Goal: Book appointment/travel/reservation: Book appointment/travel/reservation

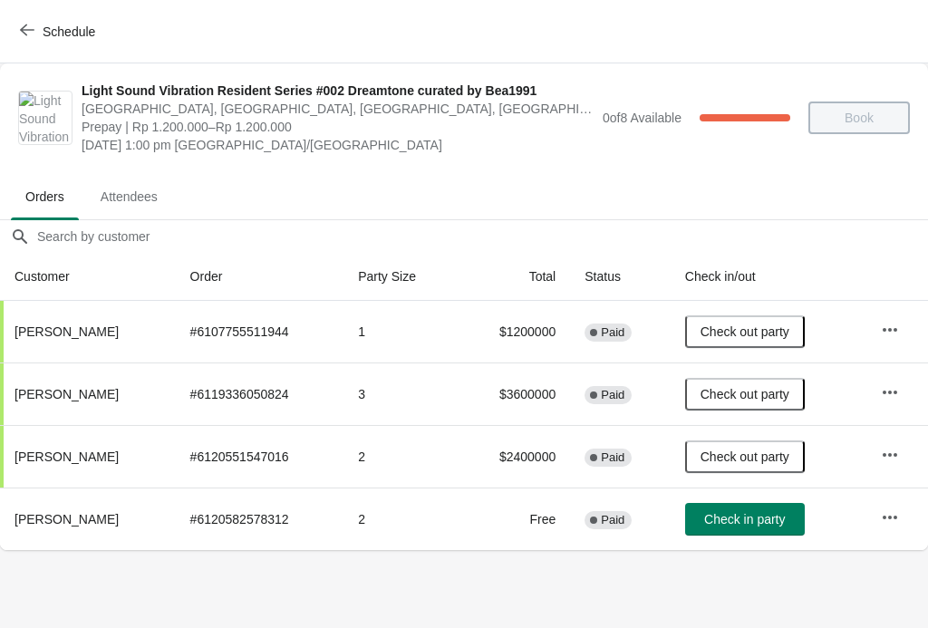
click at [24, 34] on icon "button" at bounding box center [27, 30] width 14 height 14
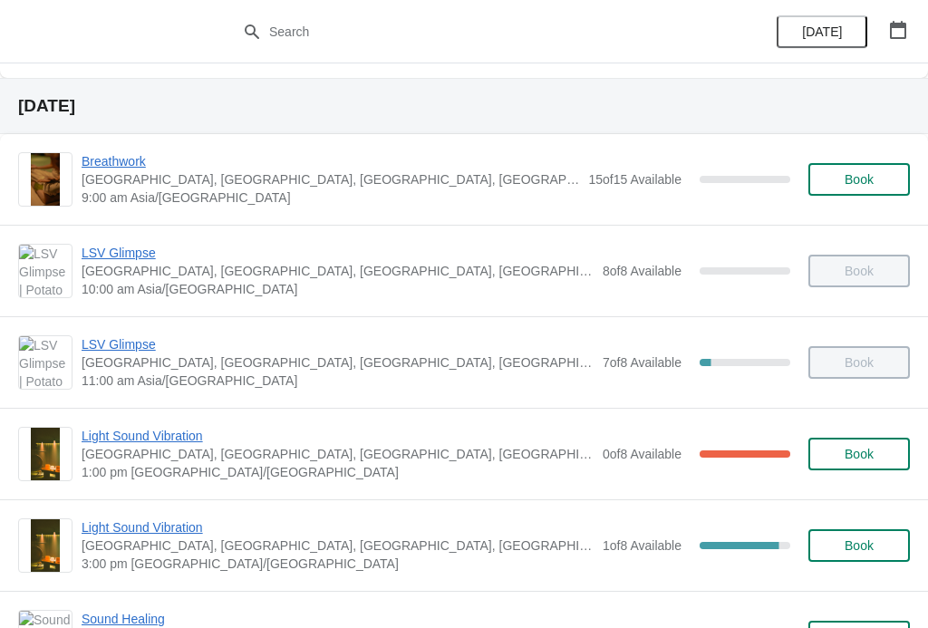
scroll to position [378, 0]
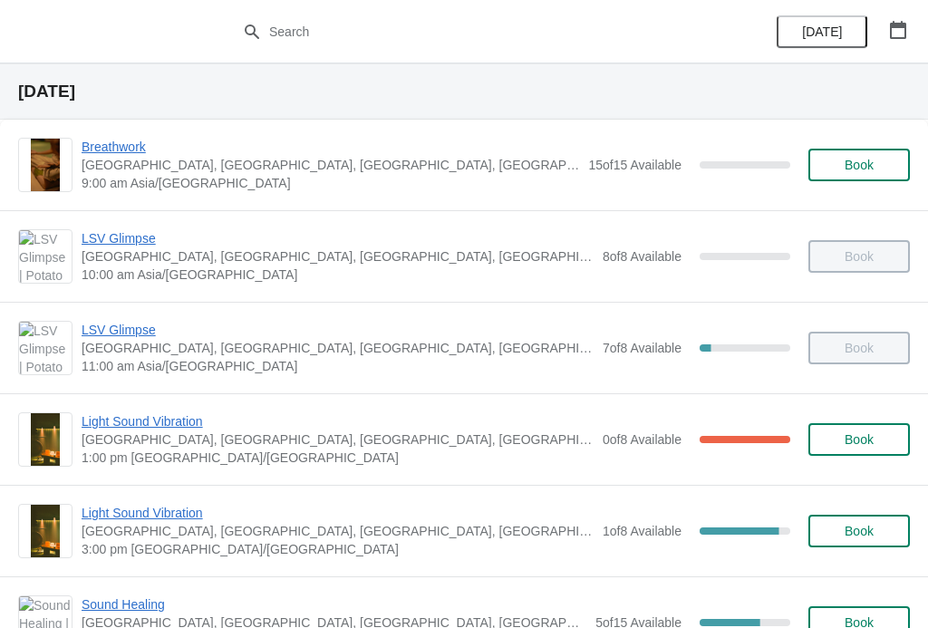
click at [162, 428] on span "Light Sound Vibration" at bounding box center [338, 421] width 512 height 18
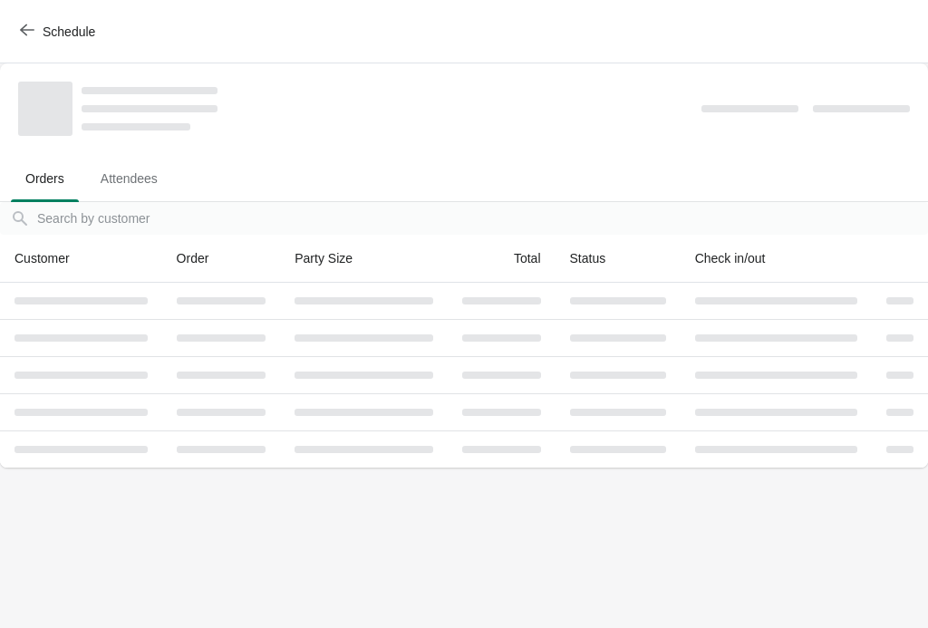
scroll to position [0, 0]
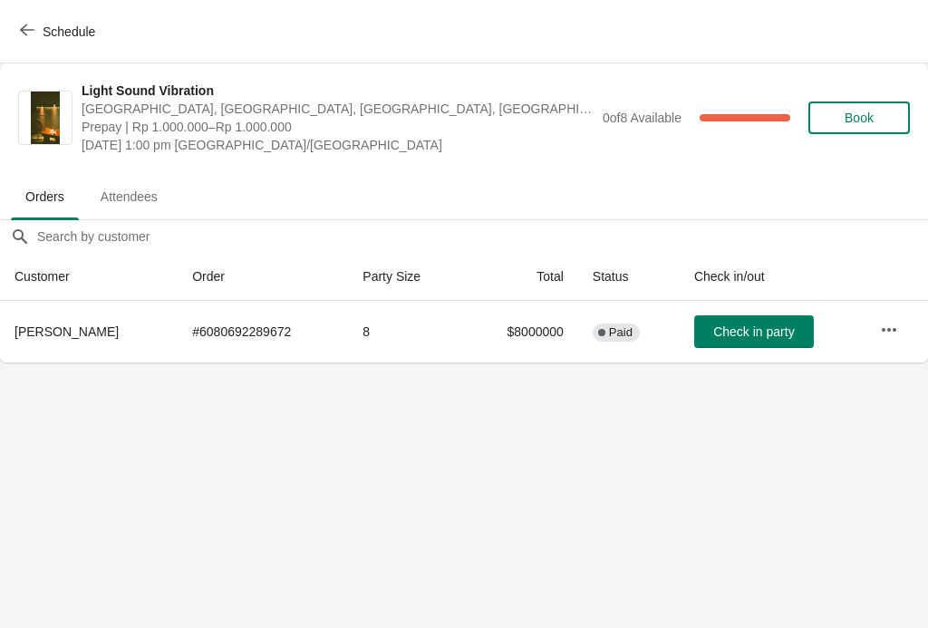
click at [24, 31] on icon "button" at bounding box center [27, 30] width 14 height 14
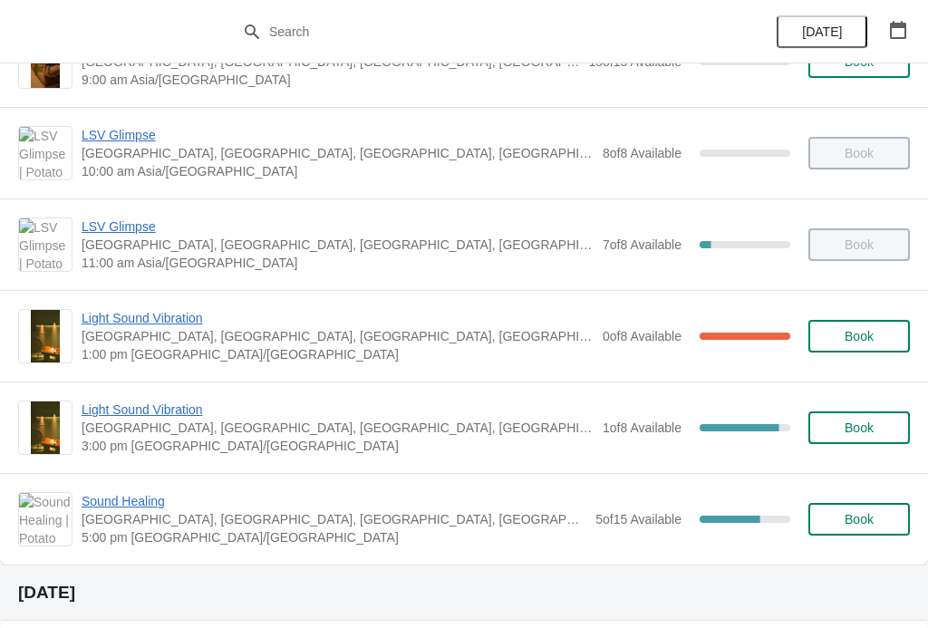
scroll to position [479, 0]
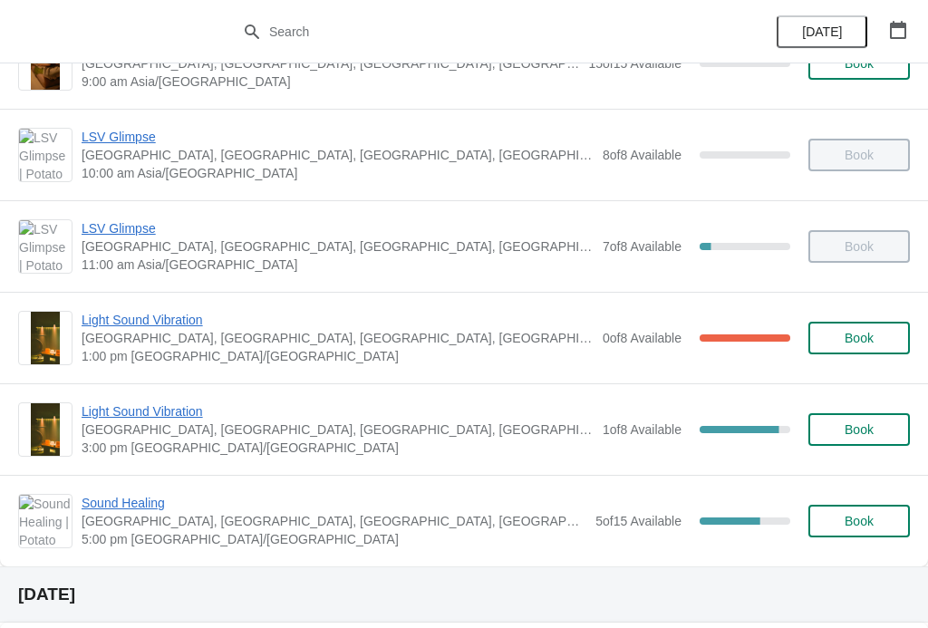
click at [175, 319] on span "Light Sound Vibration" at bounding box center [338, 320] width 512 height 18
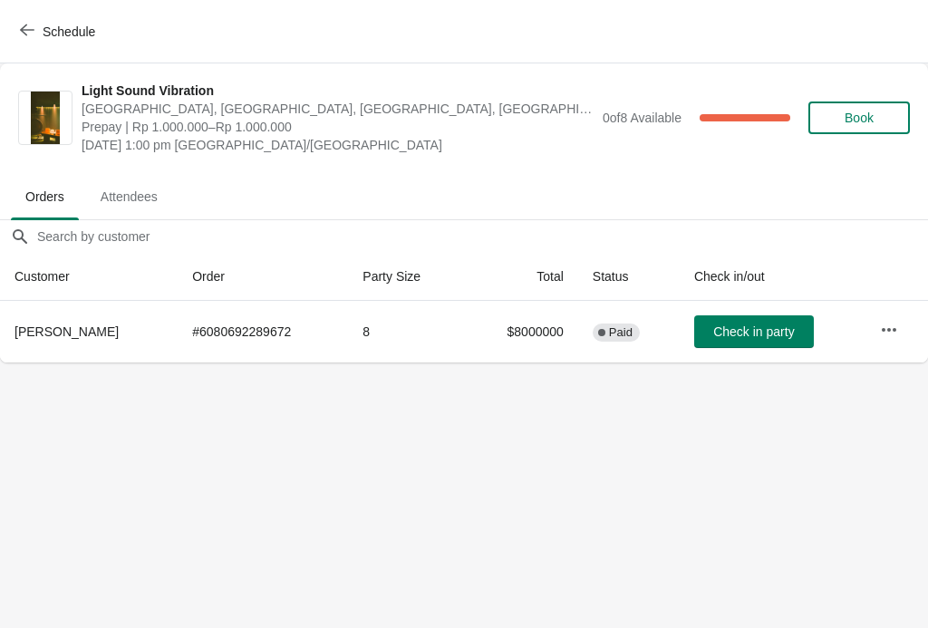
scroll to position [0, 0]
click at [24, 27] on icon "button" at bounding box center [27, 30] width 14 height 12
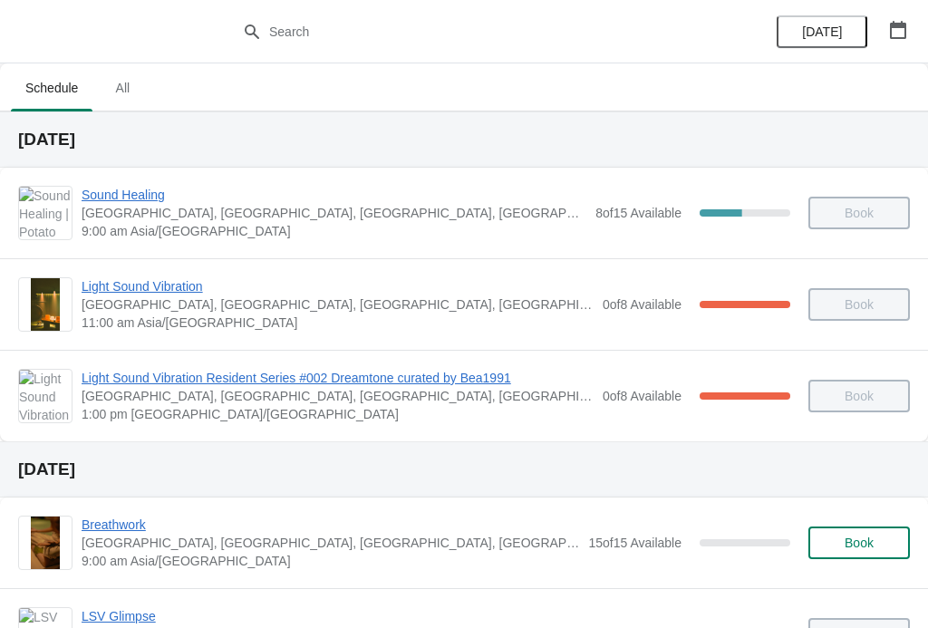
click at [435, 375] on span "Light Sound Vibration Resident Series #002 Dreamtone curated by Bea1991" at bounding box center [338, 378] width 512 height 18
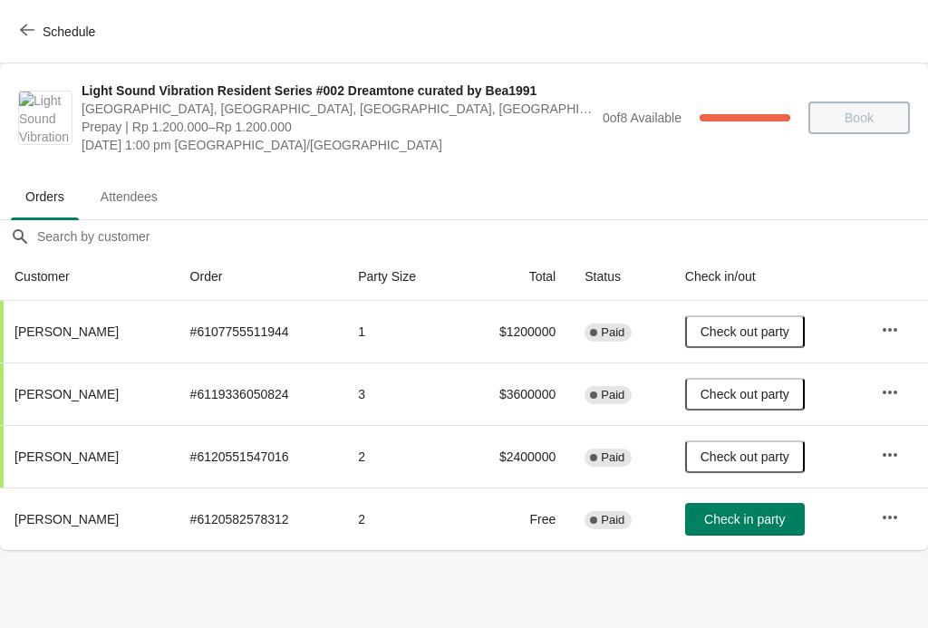
click at [16, 27] on button "Schedule" at bounding box center [59, 31] width 101 height 33
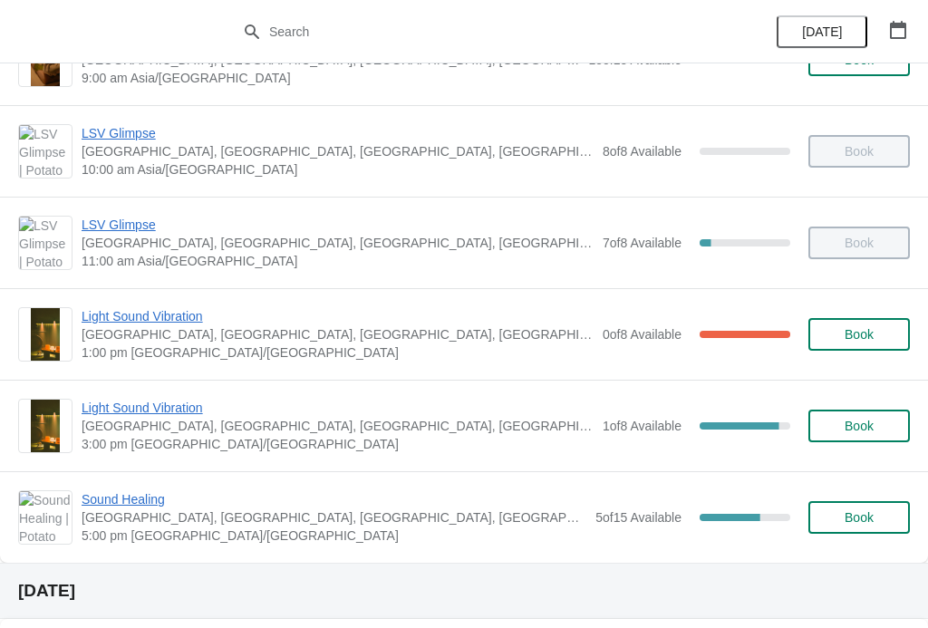
scroll to position [484, 0]
click at [174, 409] on span "Light Sound Vibration" at bounding box center [338, 407] width 512 height 18
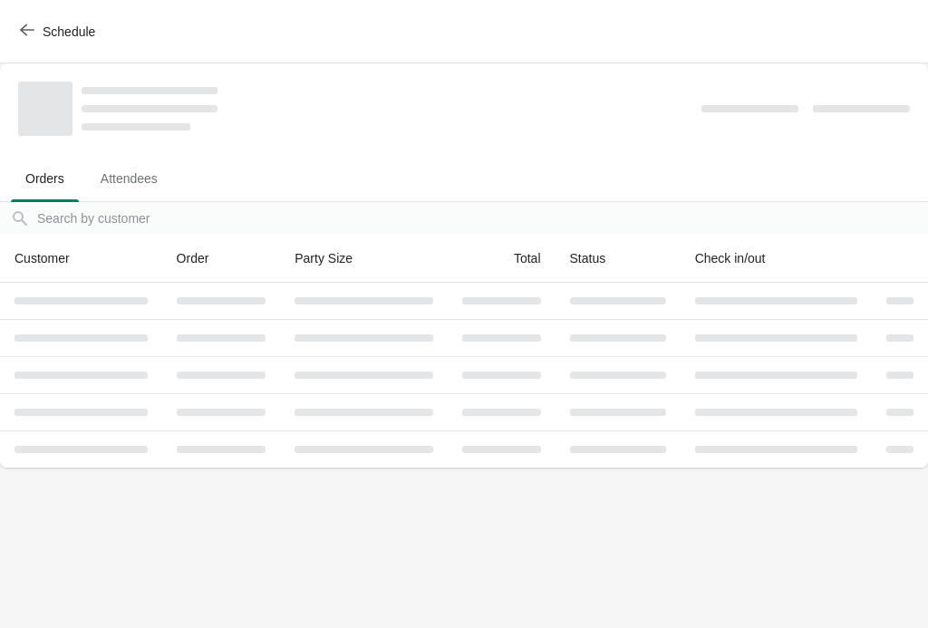
scroll to position [0, 0]
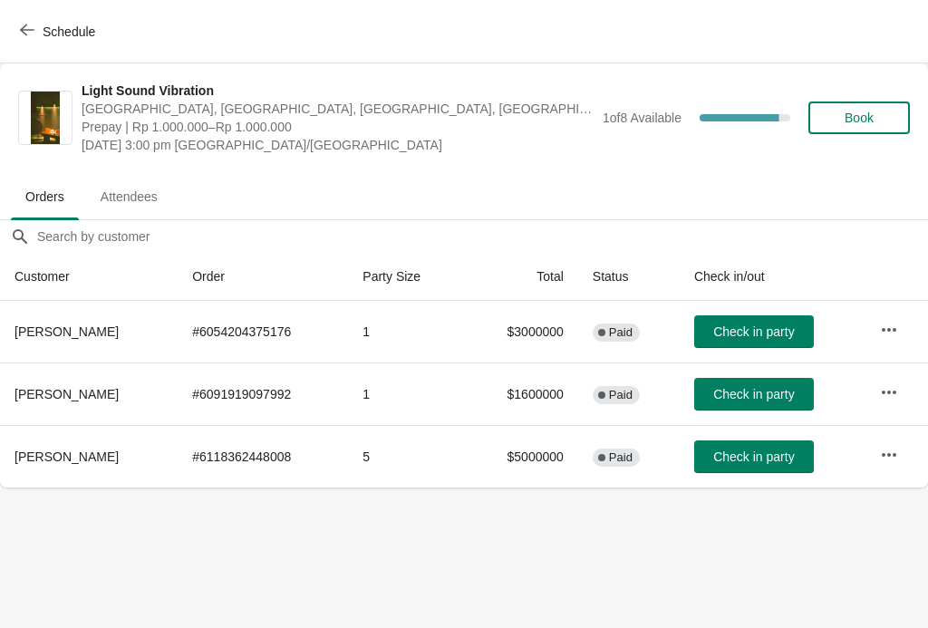
click at [31, 27] on icon "button" at bounding box center [27, 30] width 14 height 14
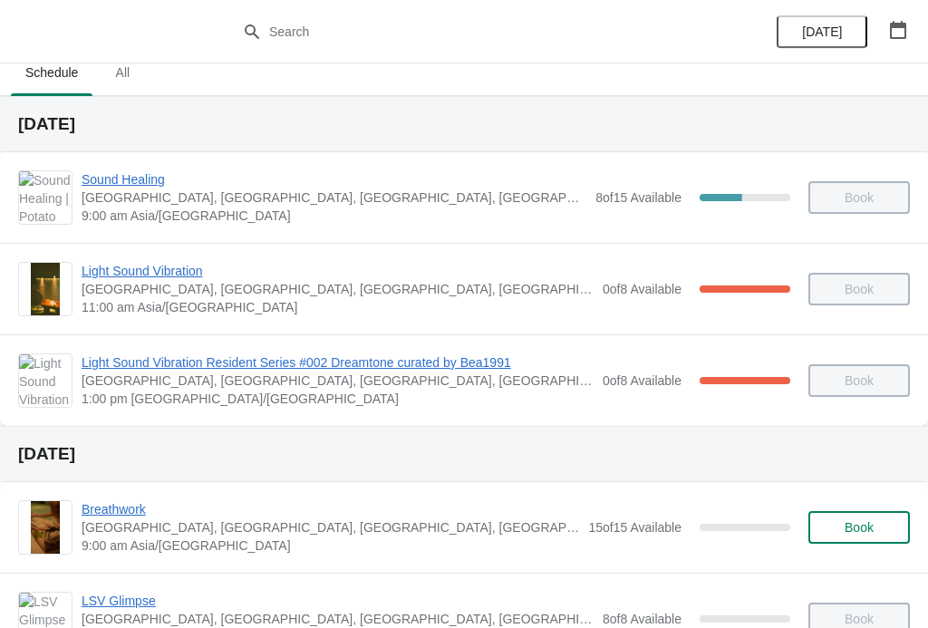
scroll to position [34, 0]
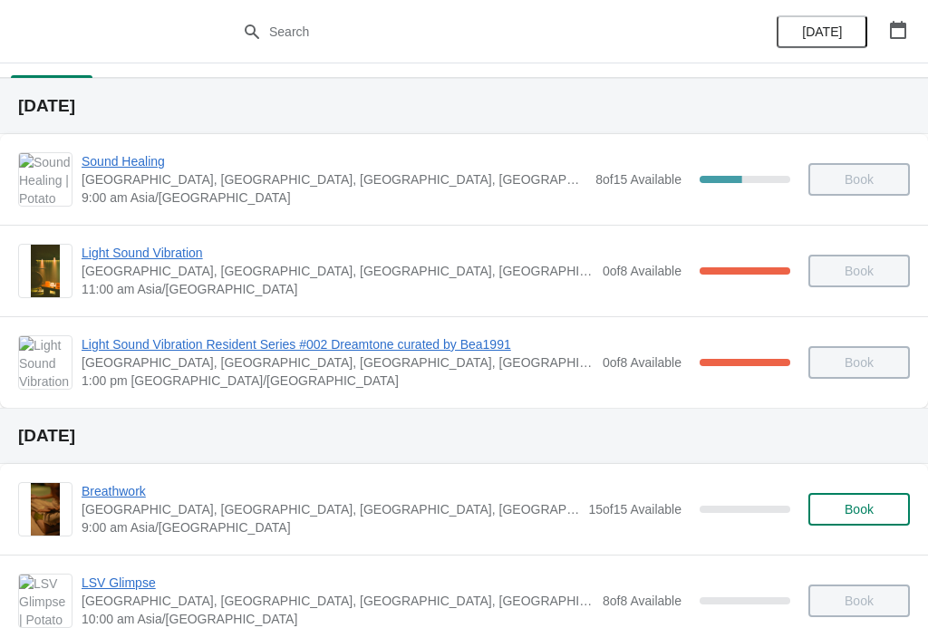
click at [249, 337] on span "Light Sound Vibration Resident Series #002 Dreamtone curated by Bea1991" at bounding box center [338, 344] width 512 height 18
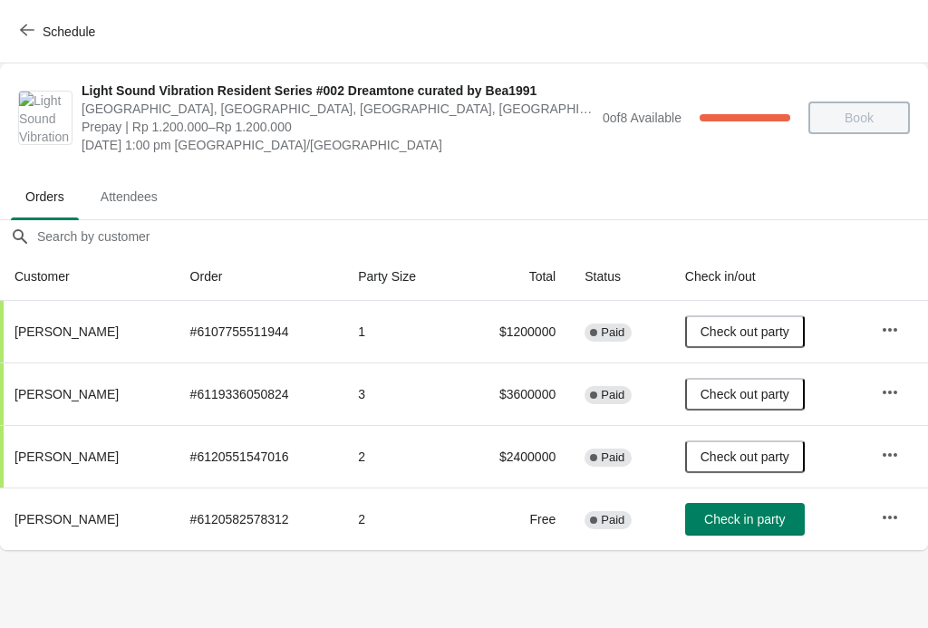
click at [209, 101] on span "[GEOGRAPHIC_DATA], [GEOGRAPHIC_DATA], [GEOGRAPHIC_DATA], [GEOGRAPHIC_DATA], [GE…" at bounding box center [338, 109] width 512 height 18
click at [41, 26] on span "Schedule" at bounding box center [60, 31] width 72 height 17
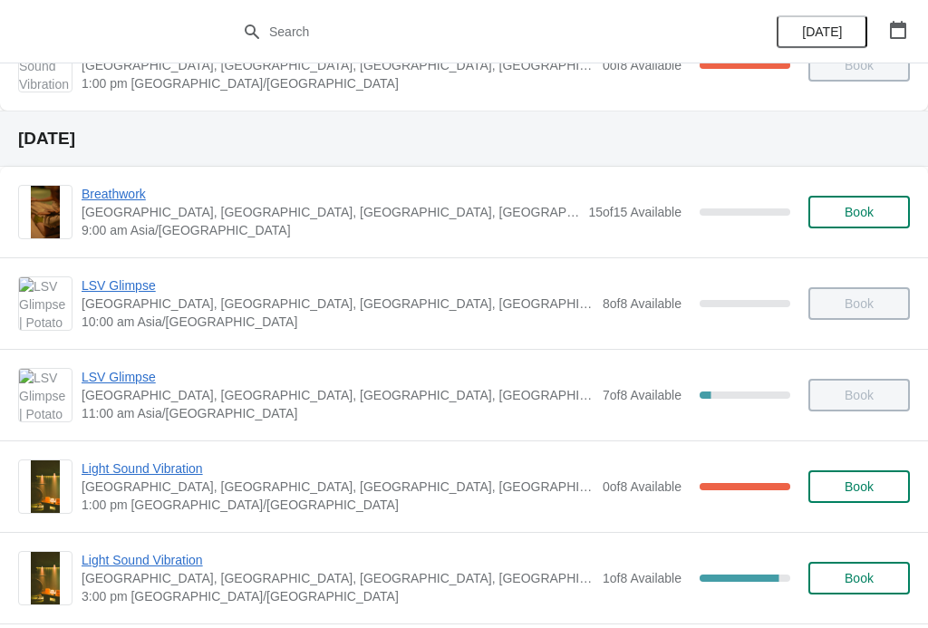
scroll to position [332, 0]
click at [172, 465] on span "Light Sound Vibration" at bounding box center [338, 468] width 512 height 18
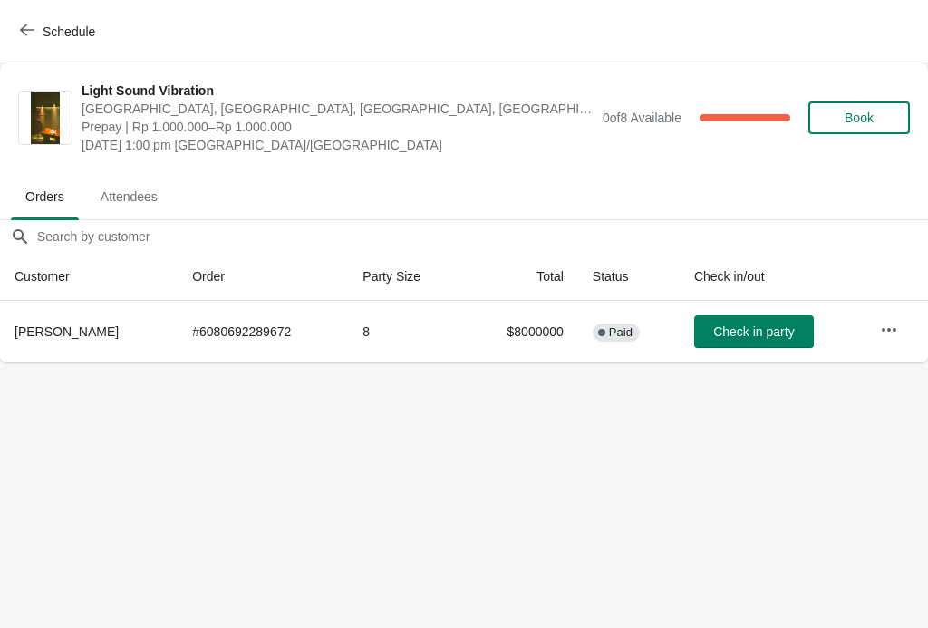
click at [33, 20] on button "Schedule" at bounding box center [59, 31] width 101 height 33
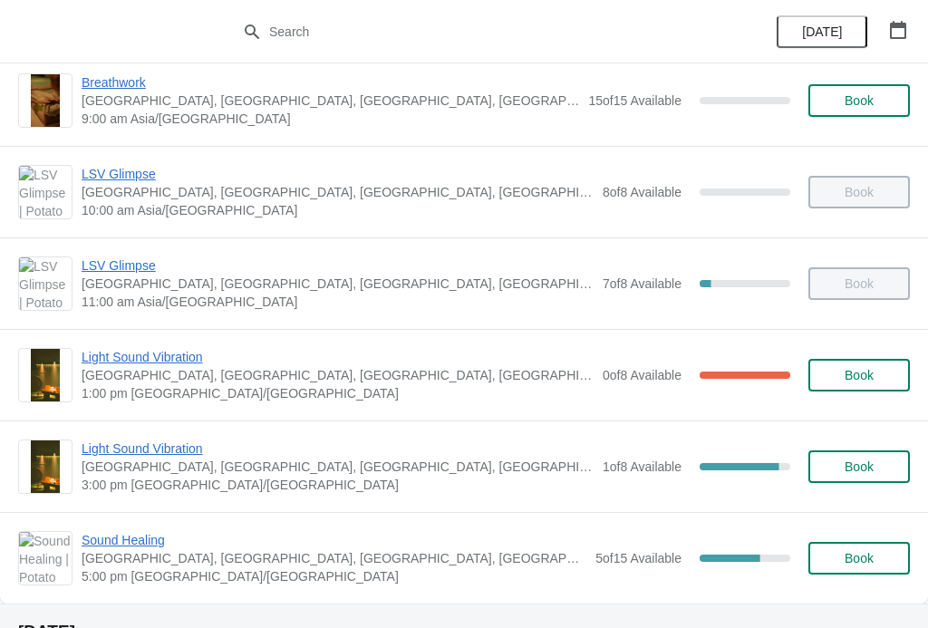
scroll to position [447, 0]
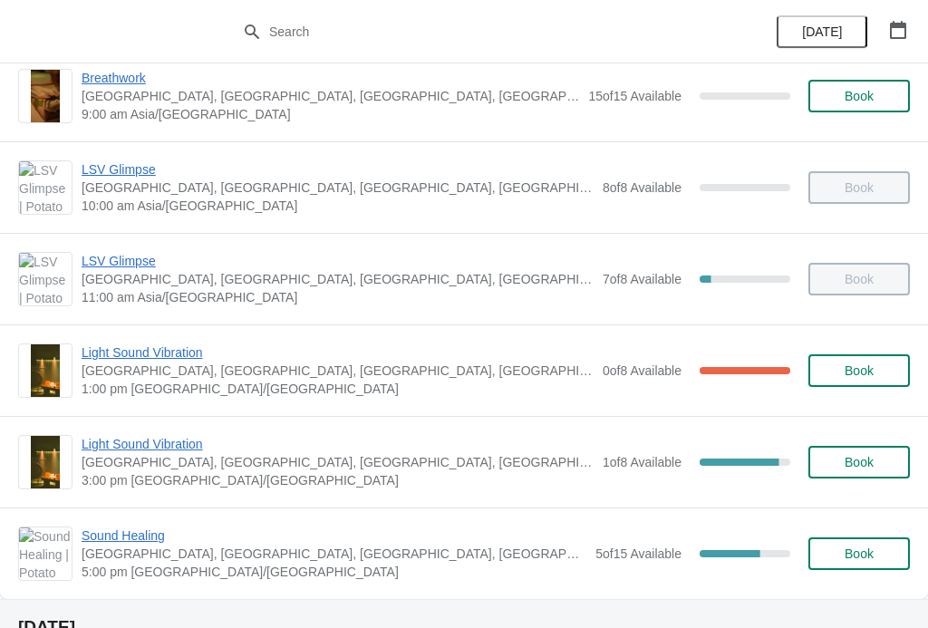
click at [861, 465] on span "Book" at bounding box center [859, 462] width 29 height 14
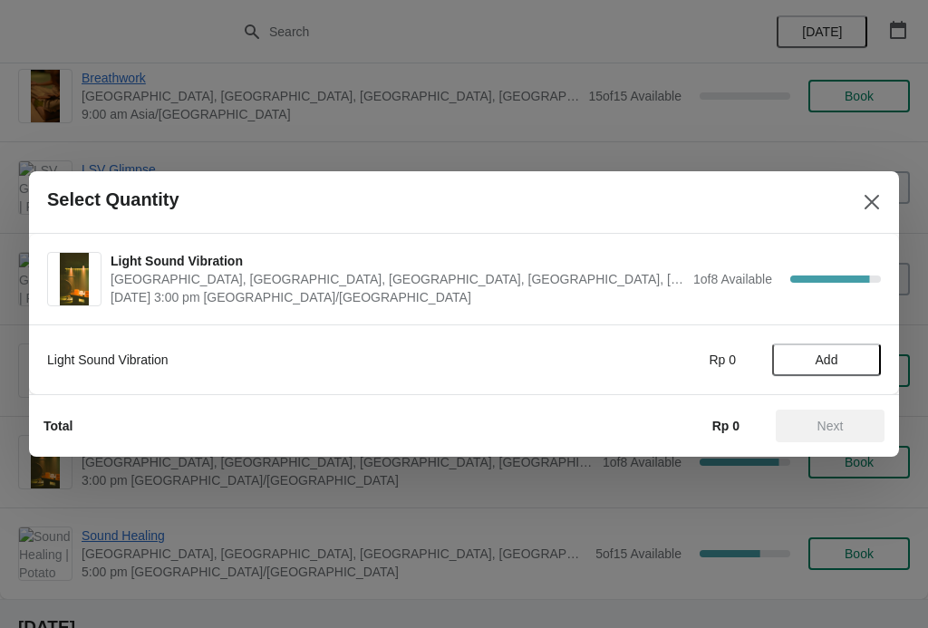
click at [827, 360] on span "Add" at bounding box center [827, 360] width 23 height 14
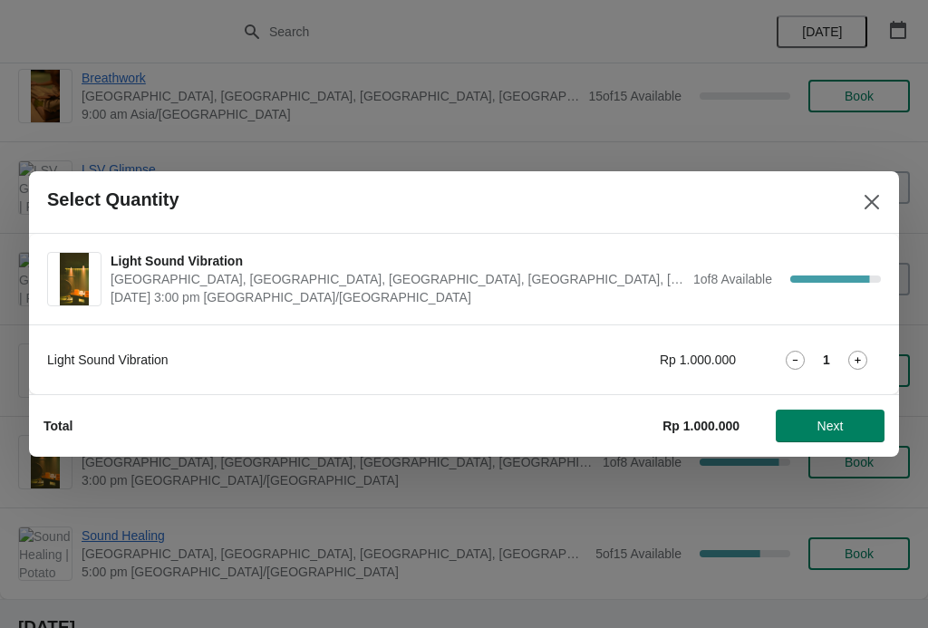
click at [852, 357] on icon at bounding box center [857, 360] width 19 height 19
click at [836, 423] on span "Next" at bounding box center [830, 426] width 26 height 14
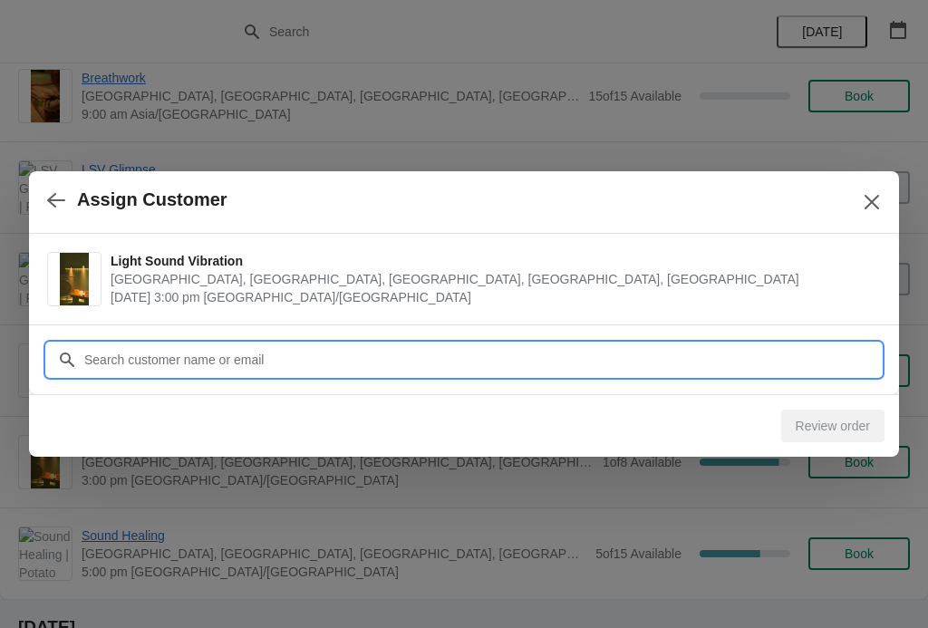
click at [123, 356] on input "Customer" at bounding box center [481, 359] width 797 height 33
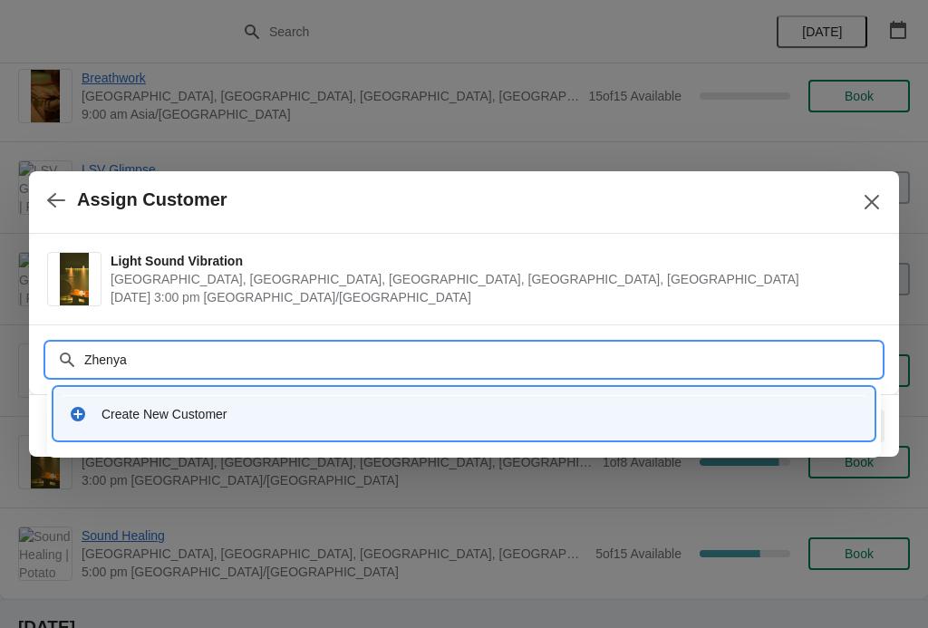
type input "Zhenya"
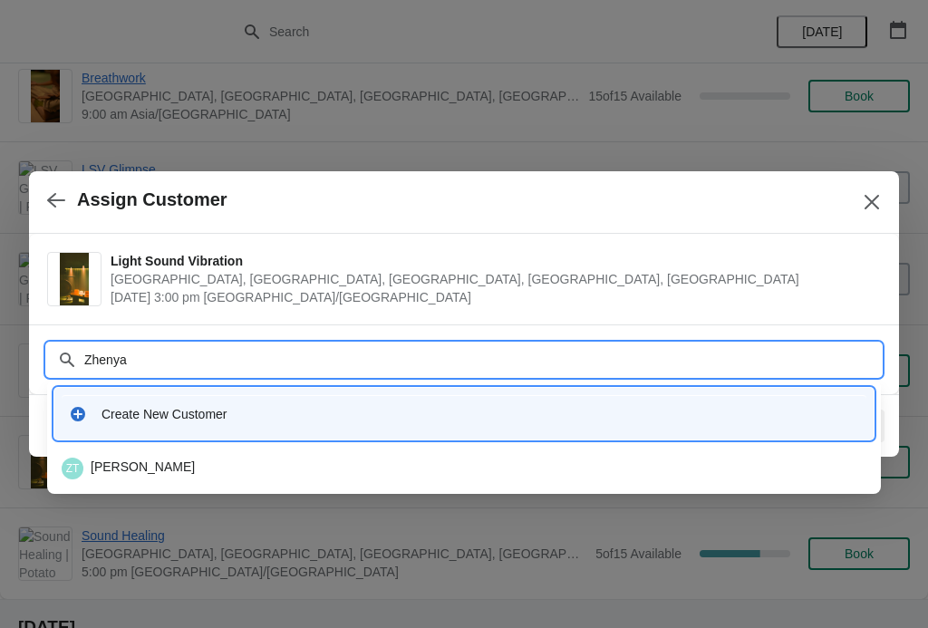
click at [754, 460] on div "ZT [PERSON_NAME]" at bounding box center [464, 469] width 805 height 22
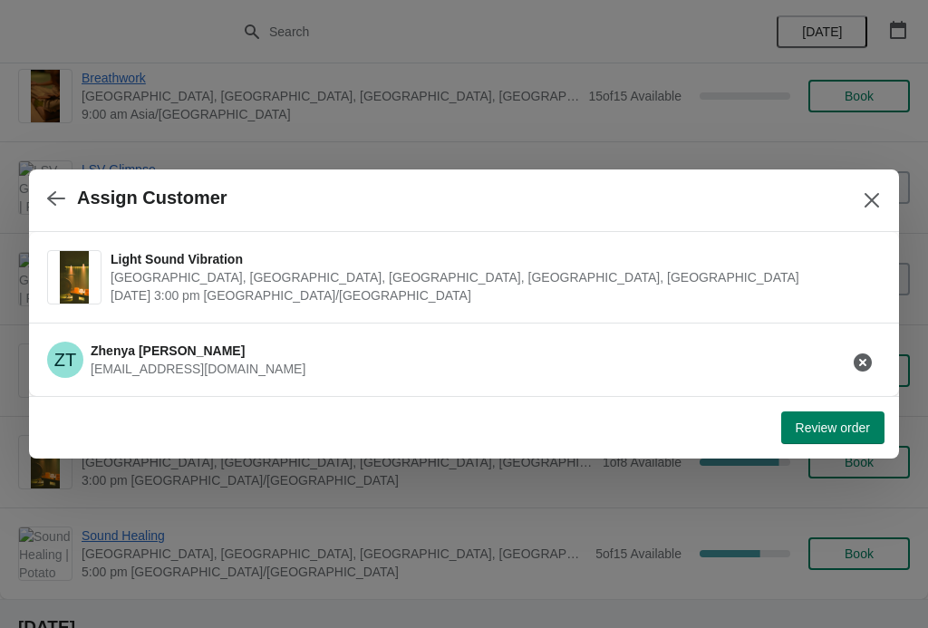
click at [860, 427] on span "Review order" at bounding box center [833, 427] width 74 height 14
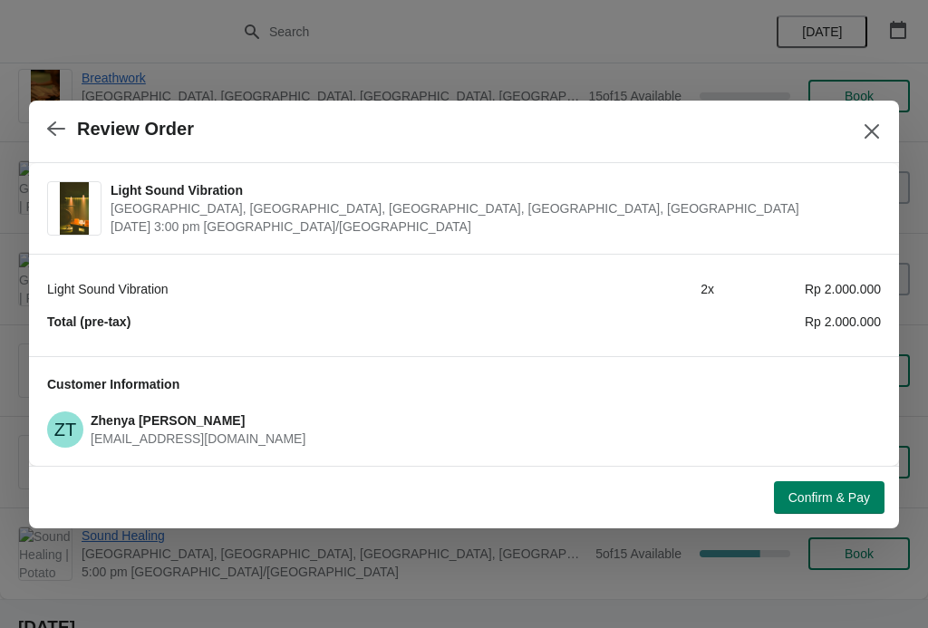
click at [837, 506] on button "Confirm & Pay" at bounding box center [829, 497] width 111 height 33
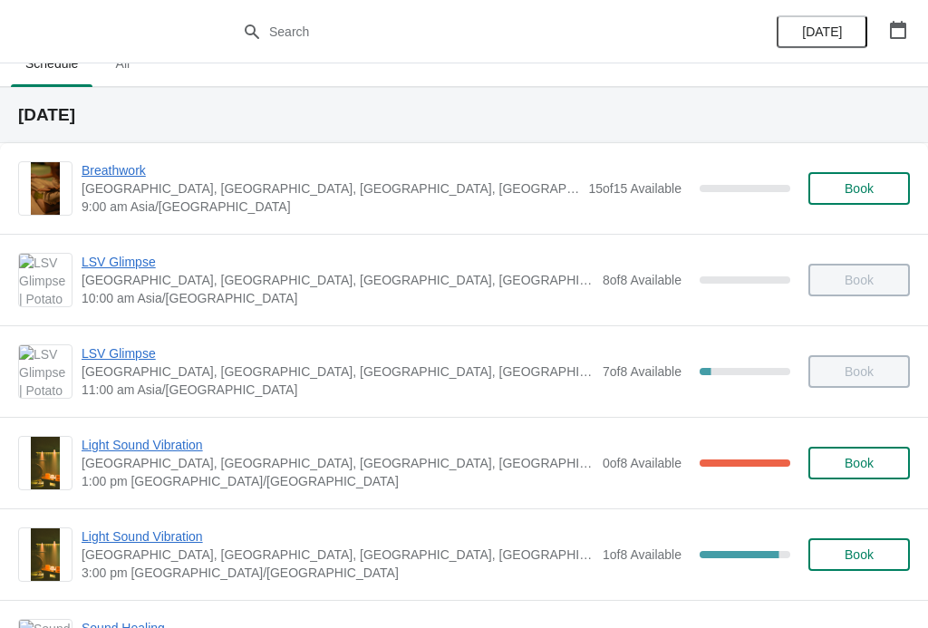
scroll to position [49, 0]
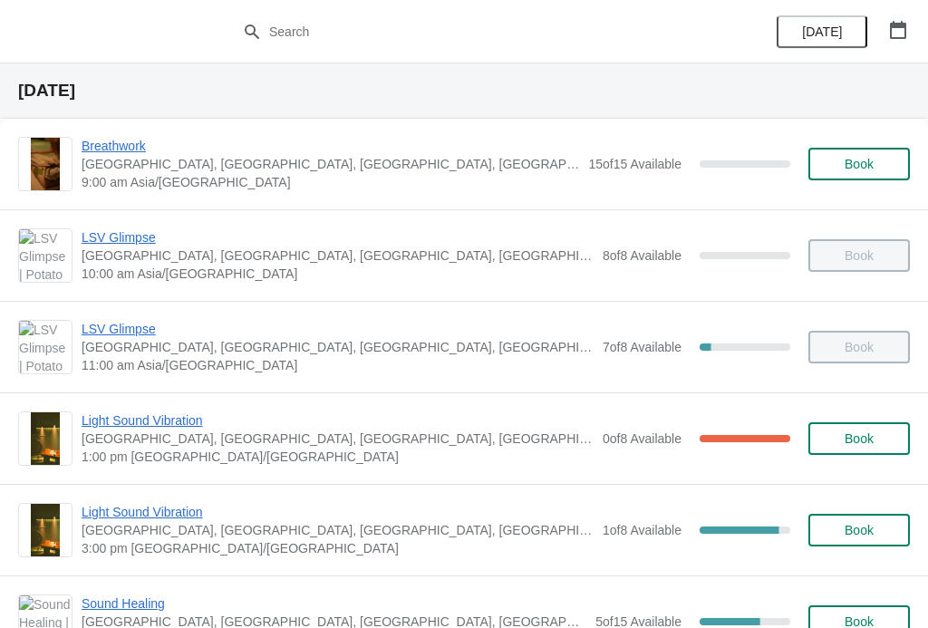
click at [178, 516] on span "Light Sound Vibration" at bounding box center [338, 512] width 512 height 18
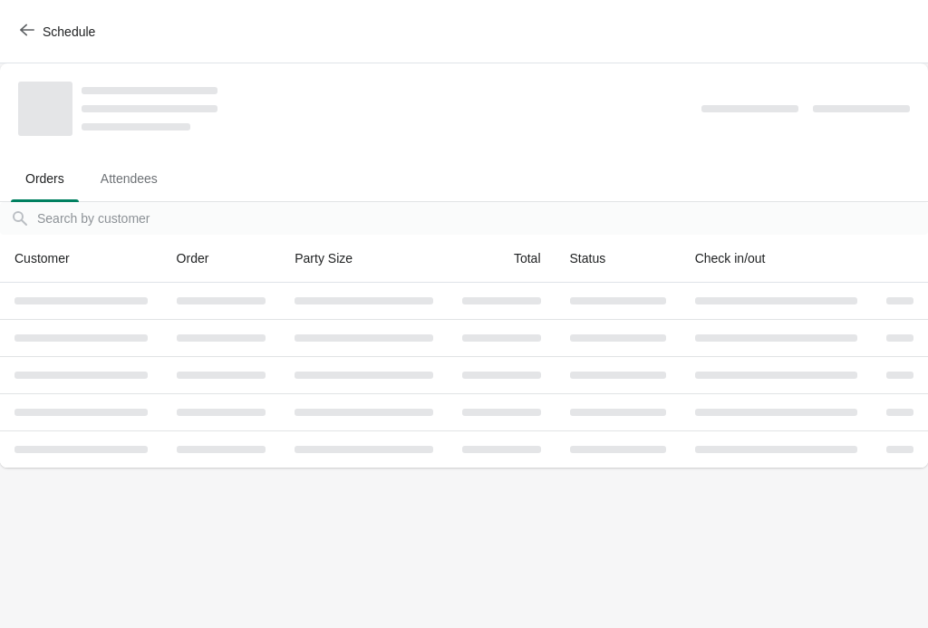
scroll to position [0, 0]
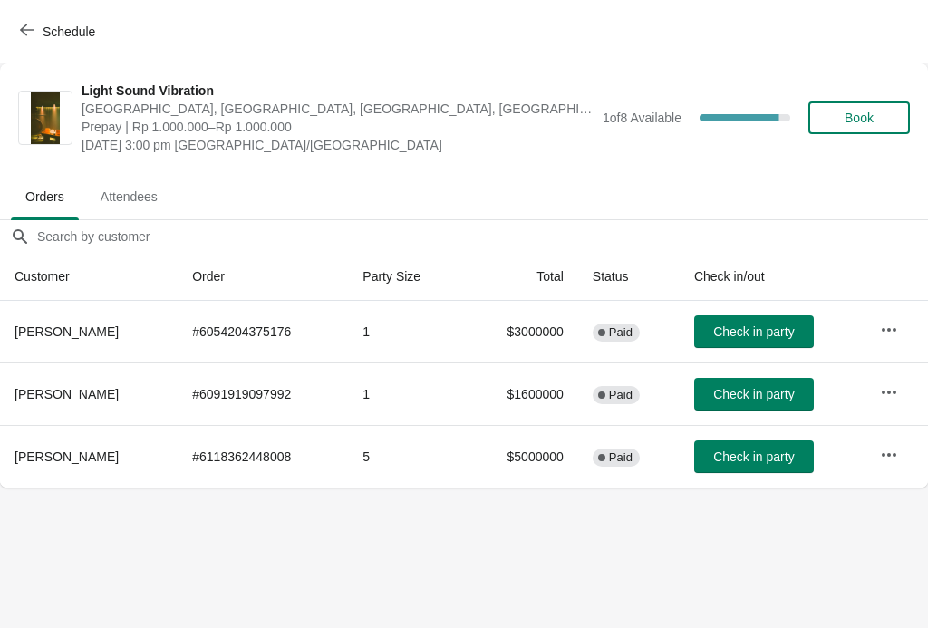
click at [34, 28] on icon "button" at bounding box center [27, 30] width 14 height 14
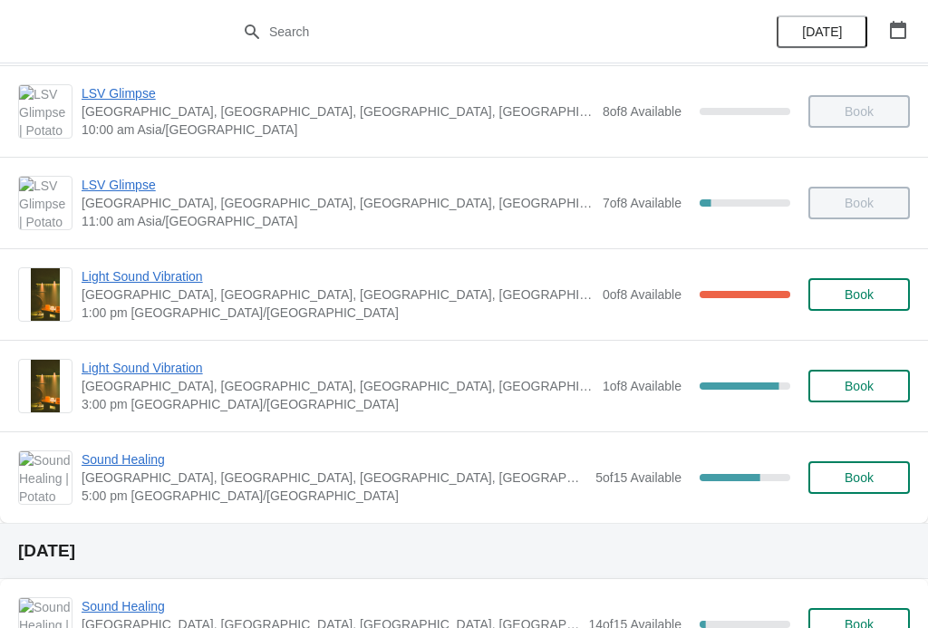
scroll to position [194, 0]
click at [169, 367] on span "Light Sound Vibration" at bounding box center [338, 367] width 512 height 18
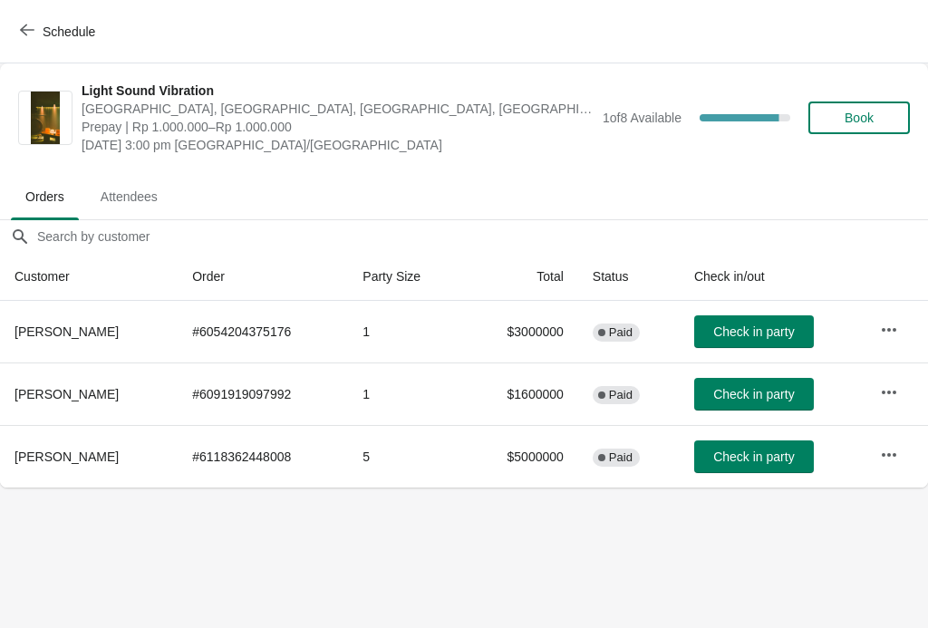
scroll to position [0, 0]
click at [30, 24] on icon "button" at bounding box center [27, 30] width 14 height 14
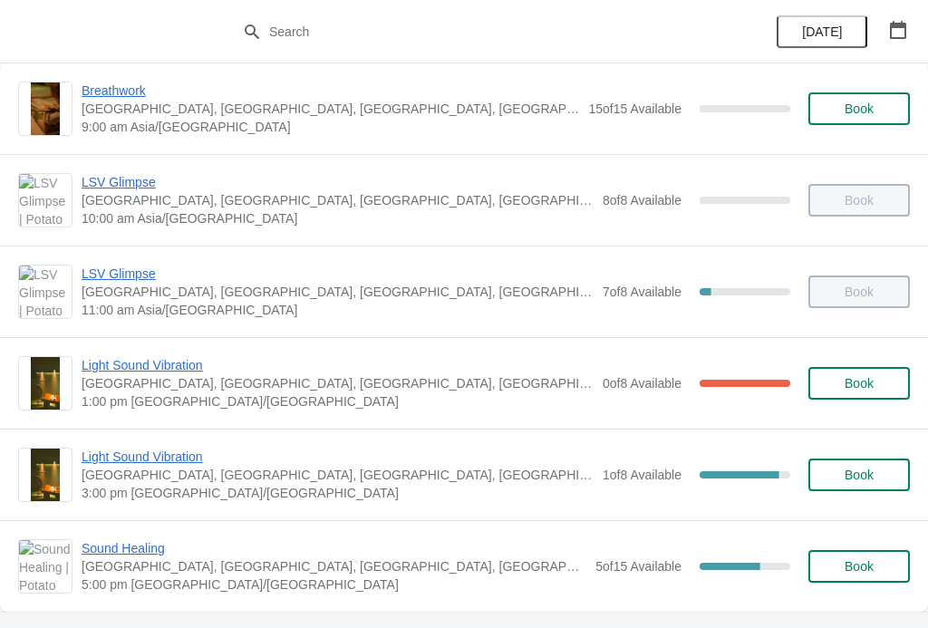
scroll to position [102, 0]
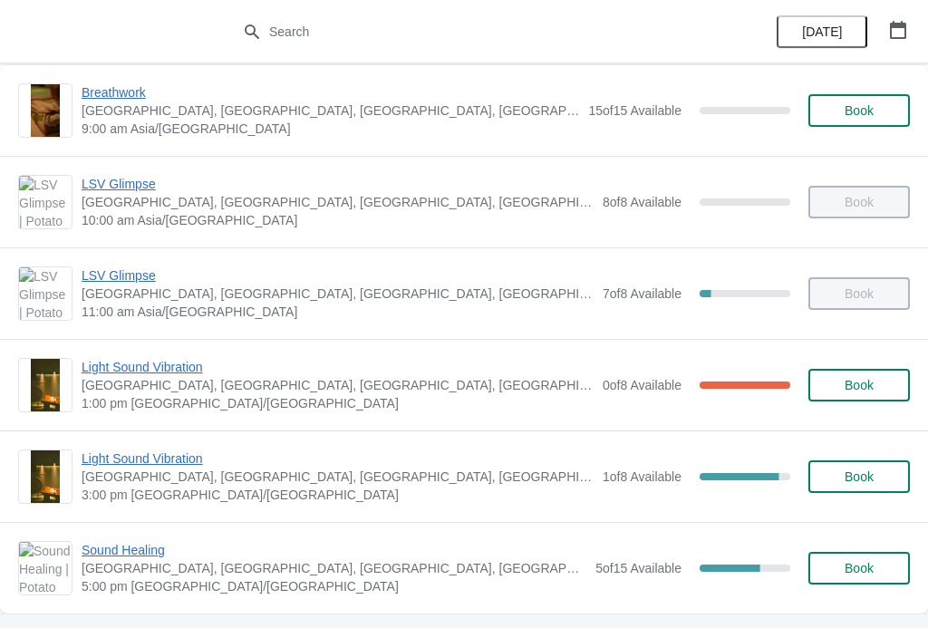
click at [160, 459] on span "Light Sound Vibration" at bounding box center [338, 458] width 512 height 18
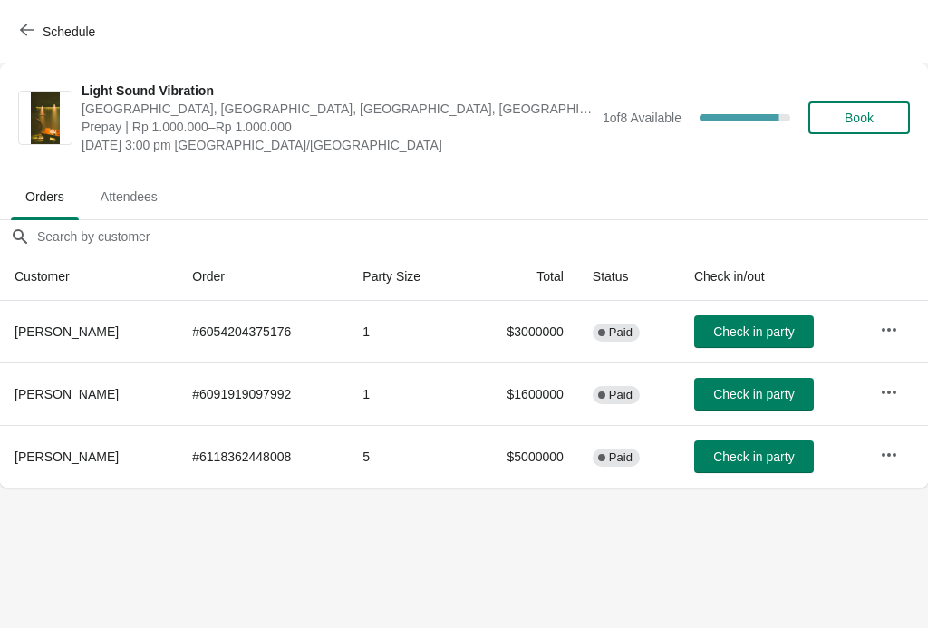
click at [31, 32] on icon "button" at bounding box center [27, 30] width 14 height 14
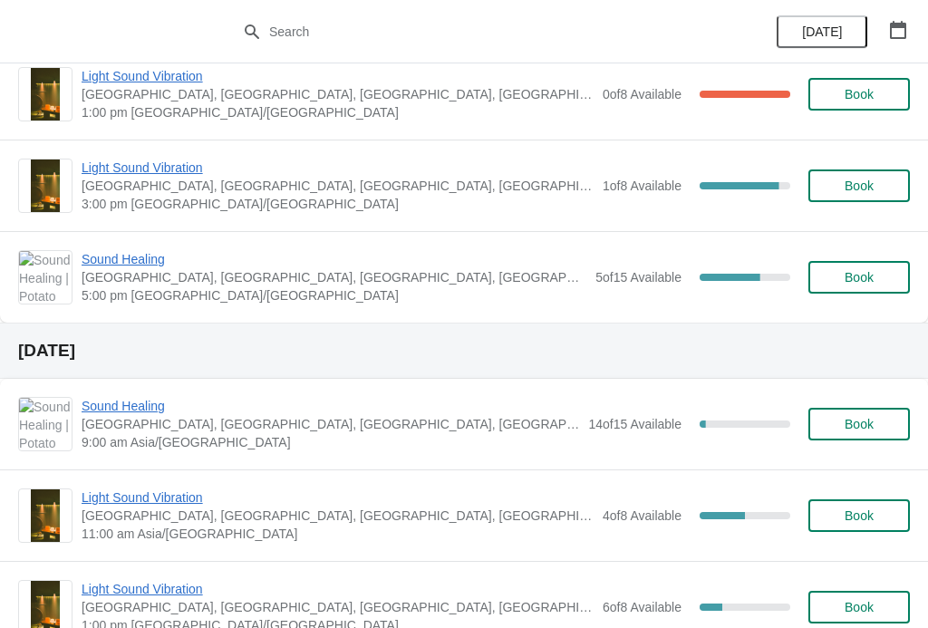
scroll to position [345, 0]
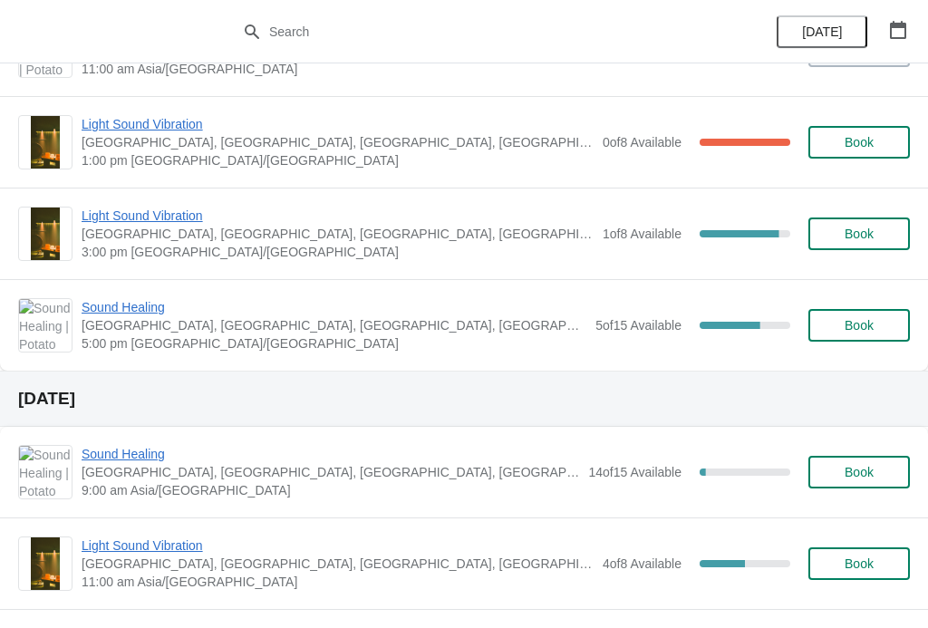
click at [172, 212] on span "Light Sound Vibration" at bounding box center [338, 216] width 512 height 18
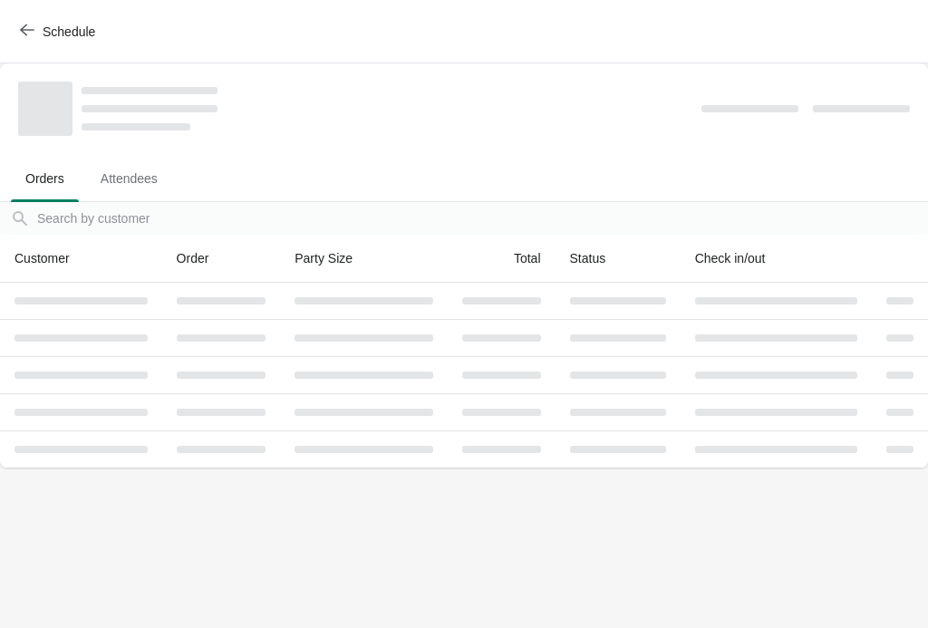
scroll to position [0, 0]
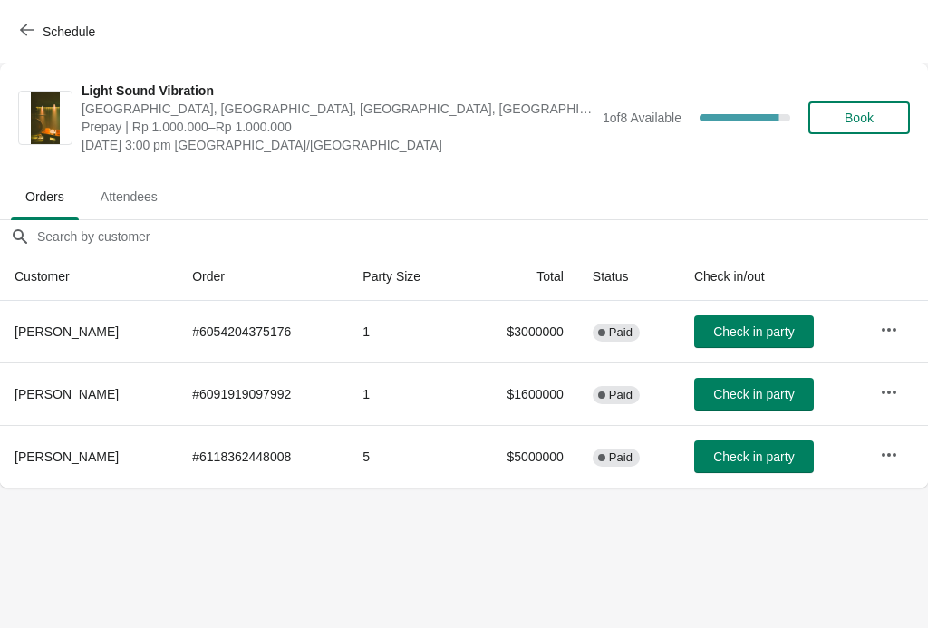
click at [26, 23] on icon "button" at bounding box center [27, 30] width 14 height 14
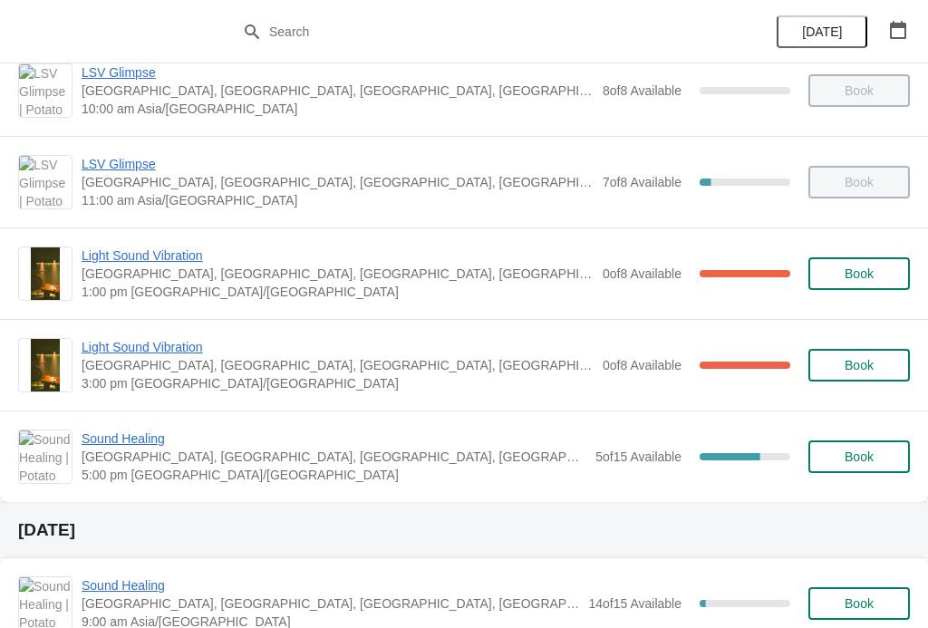
scroll to position [216, 0]
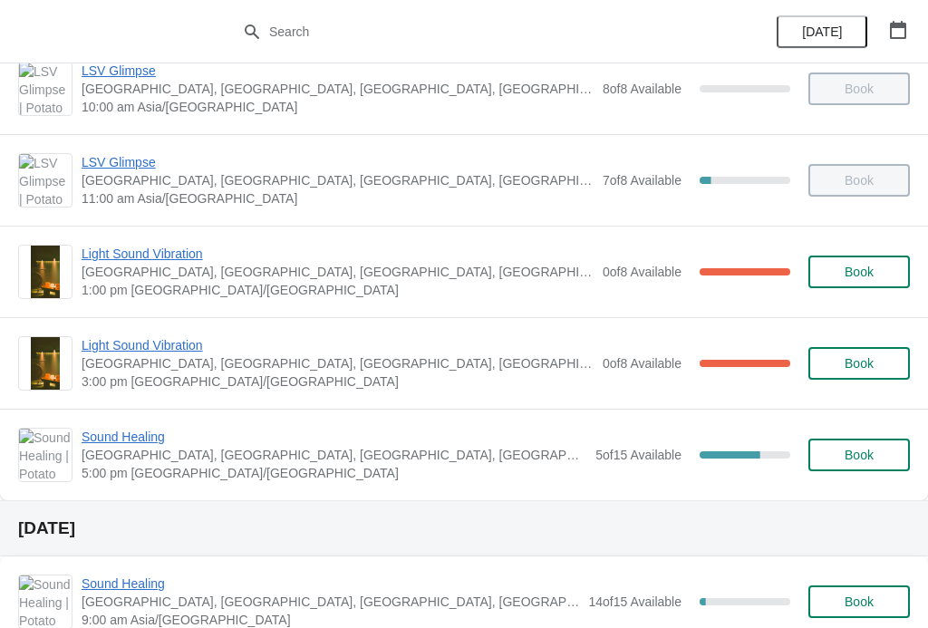
click at [193, 337] on span "Light Sound Vibration" at bounding box center [338, 345] width 512 height 18
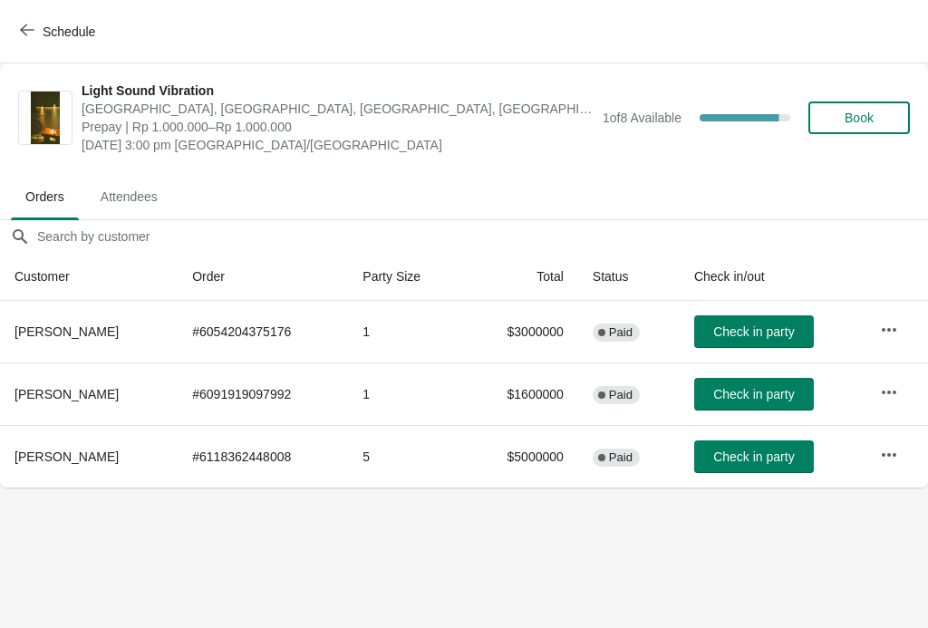
scroll to position [0, 0]
click at [27, 34] on icon "button" at bounding box center [27, 30] width 14 height 14
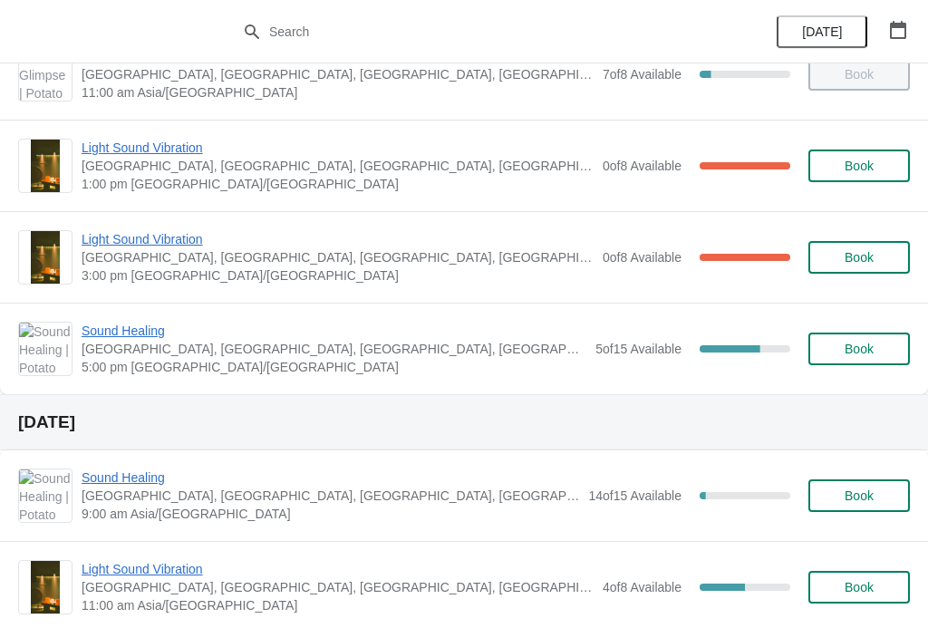
scroll to position [199, 0]
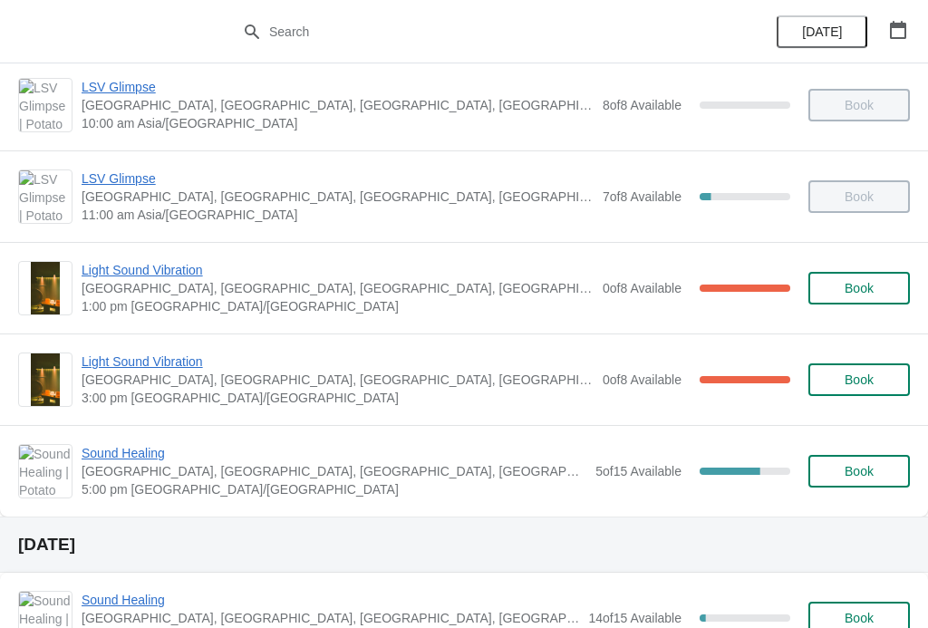
click at [163, 366] on span "Light Sound Vibration" at bounding box center [338, 362] width 512 height 18
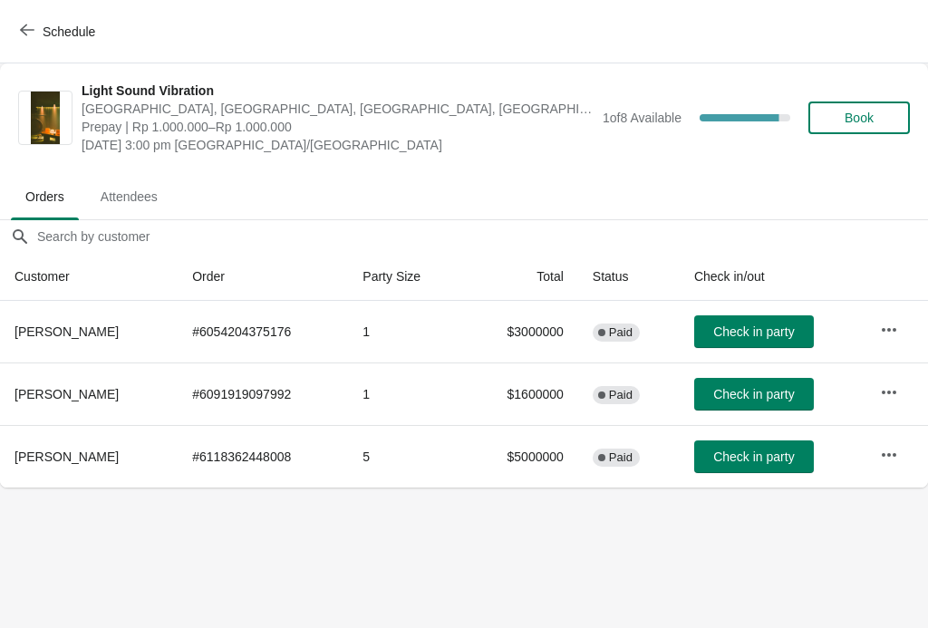
click at [29, 31] on icon "button" at bounding box center [27, 30] width 14 height 14
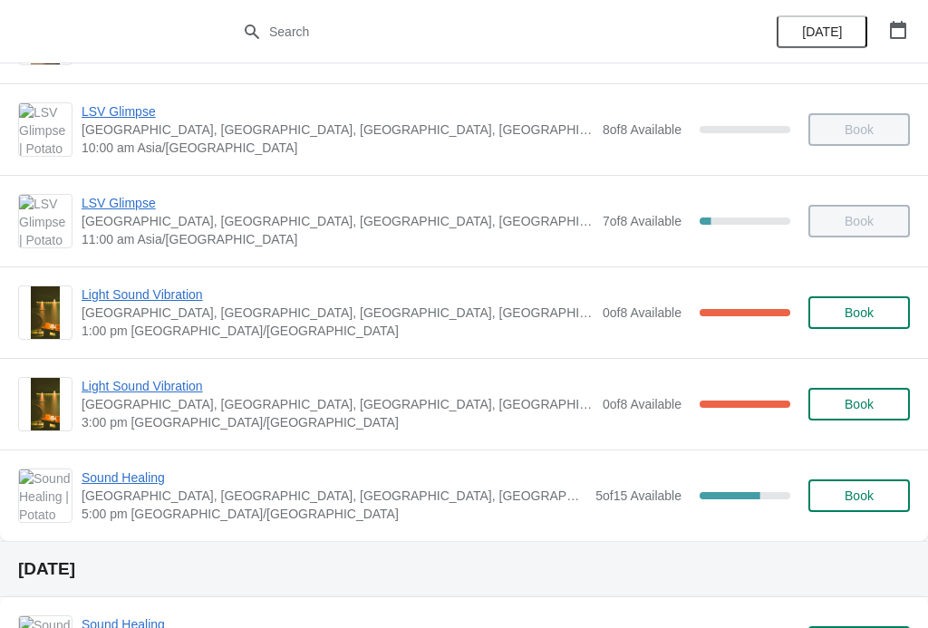
scroll to position [178, 0]
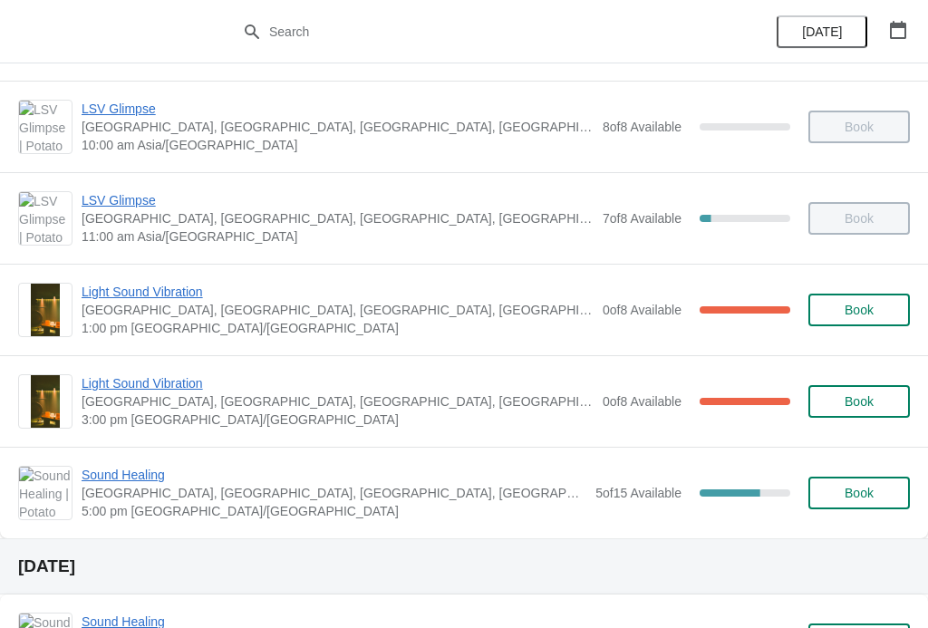
click at [164, 382] on span "Light Sound Vibration" at bounding box center [338, 383] width 512 height 18
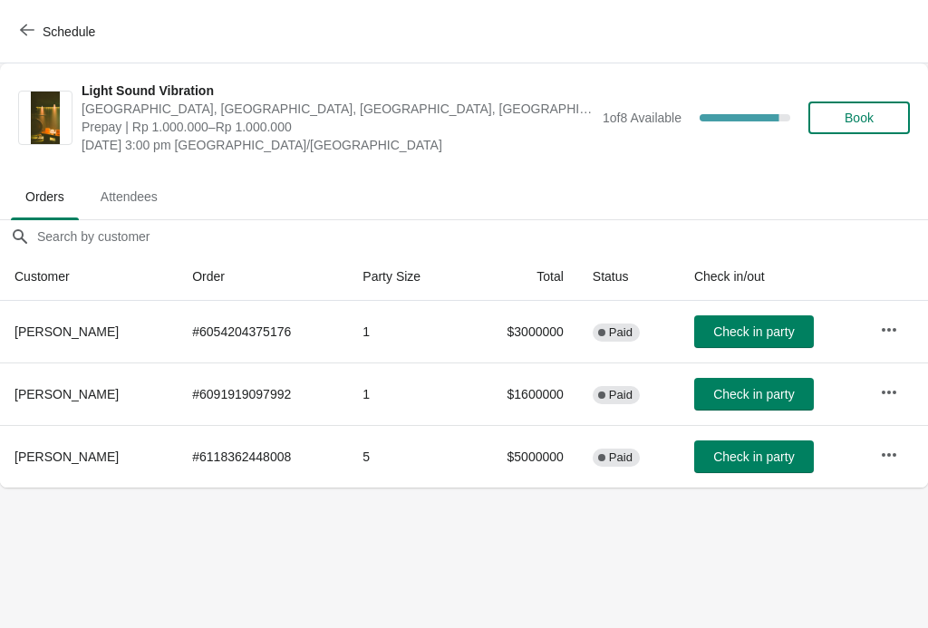
scroll to position [0, 0]
click at [28, 27] on icon "button" at bounding box center [27, 30] width 14 height 14
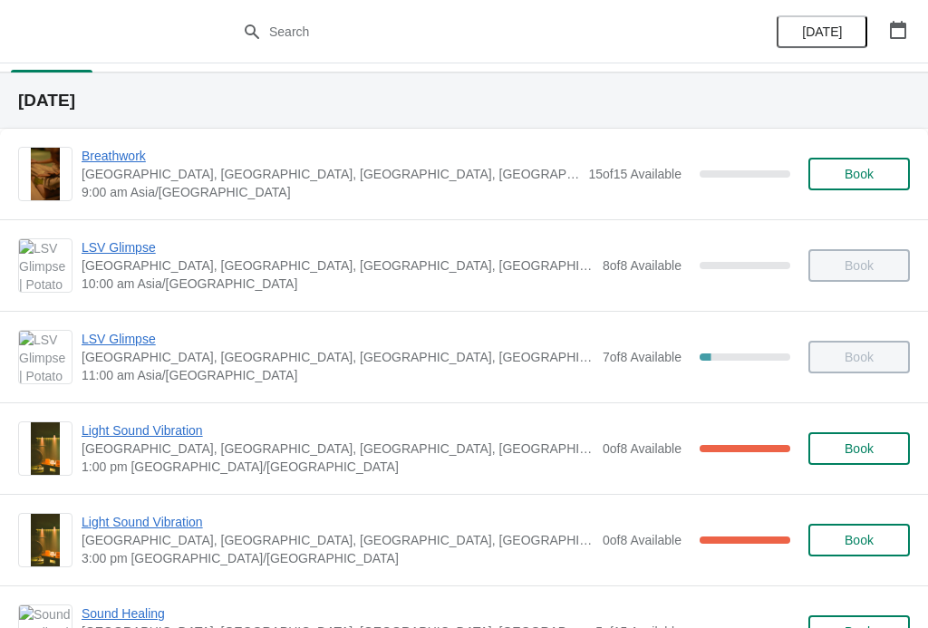
scroll to position [40, 0]
click at [179, 526] on span "Light Sound Vibration" at bounding box center [338, 521] width 512 height 18
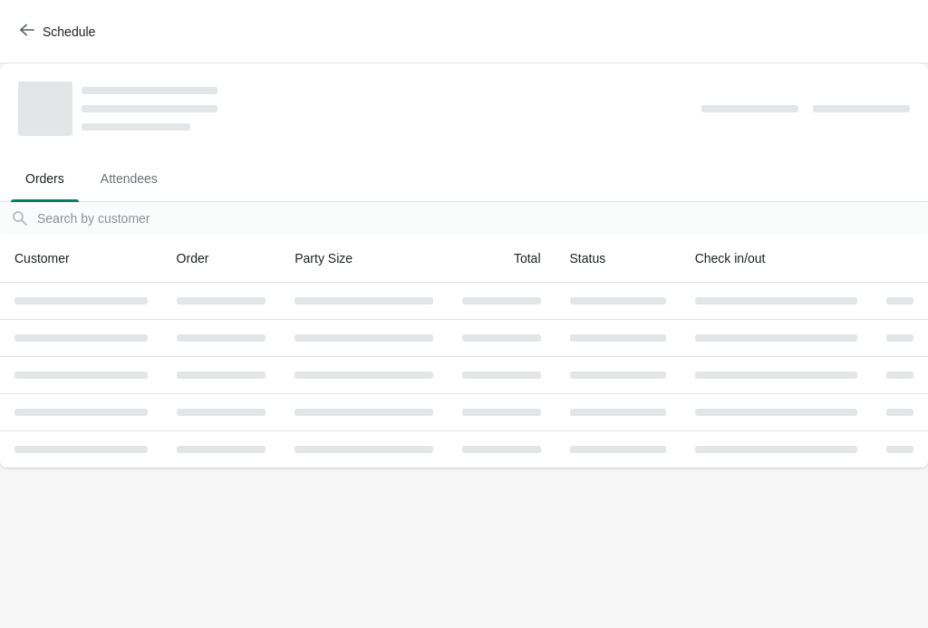
scroll to position [0, 0]
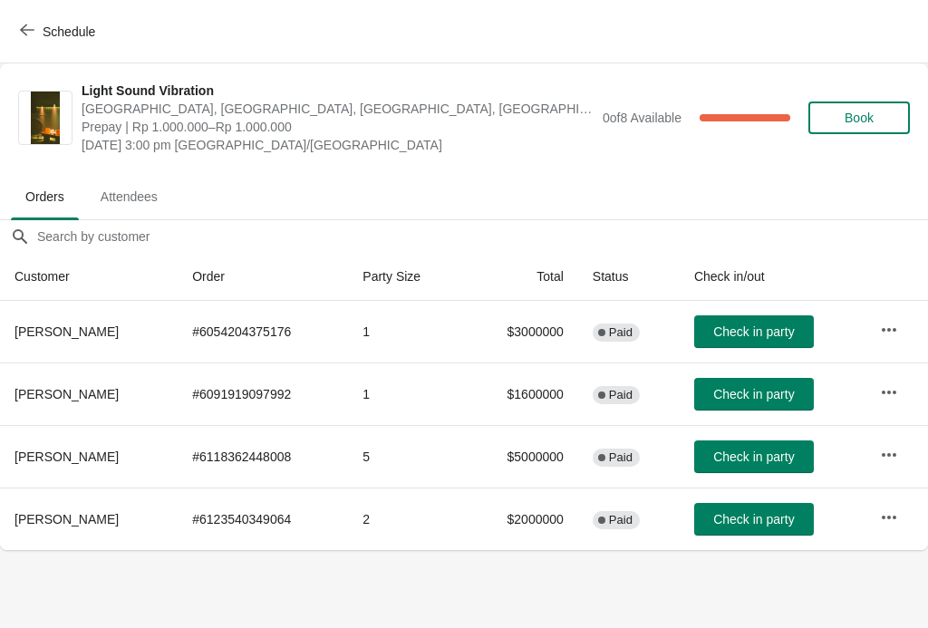
click at [24, 11] on div "Schedule" at bounding box center [464, 31] width 928 height 63
click at [24, 29] on icon "button" at bounding box center [27, 30] width 14 height 14
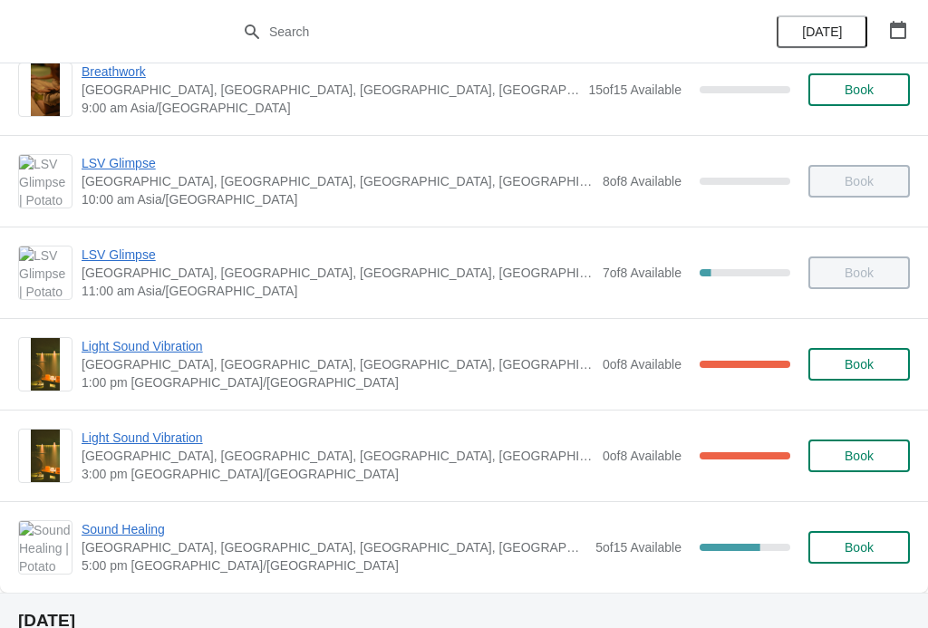
scroll to position [125, 0]
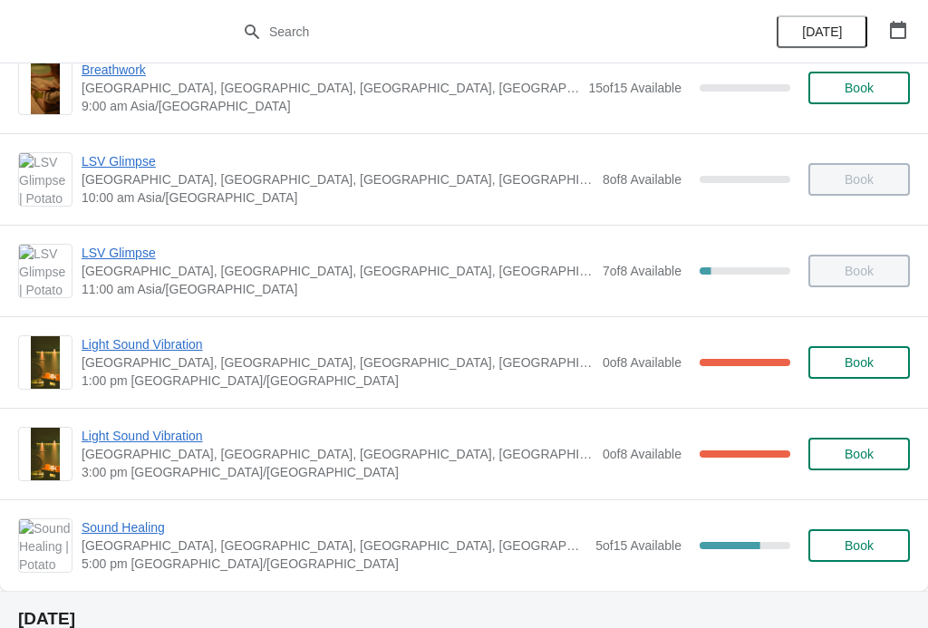
click at [111, 432] on span "Light Sound Vibration" at bounding box center [338, 436] width 512 height 18
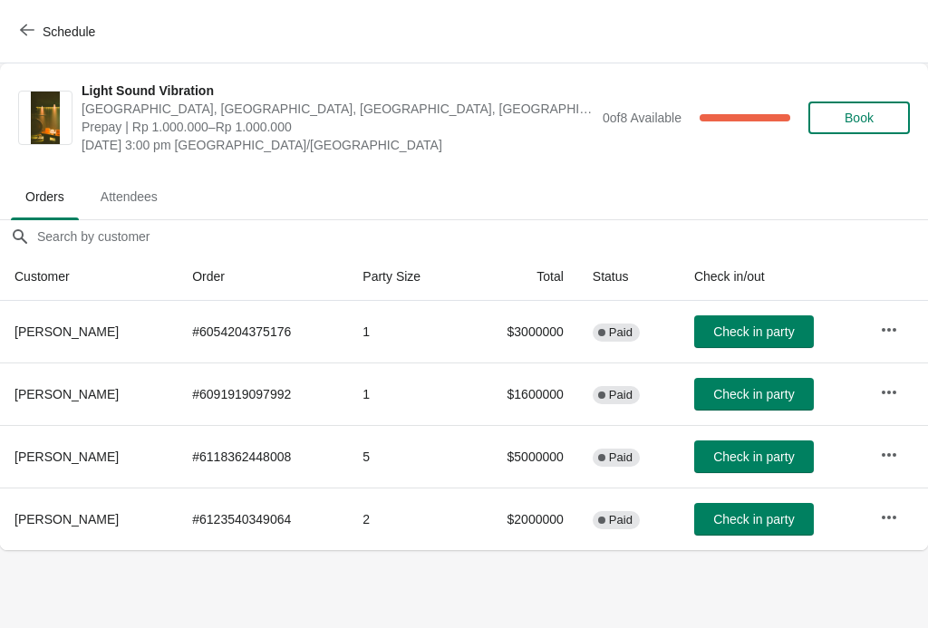
scroll to position [0, 0]
click at [33, 29] on icon "button" at bounding box center [27, 30] width 14 height 14
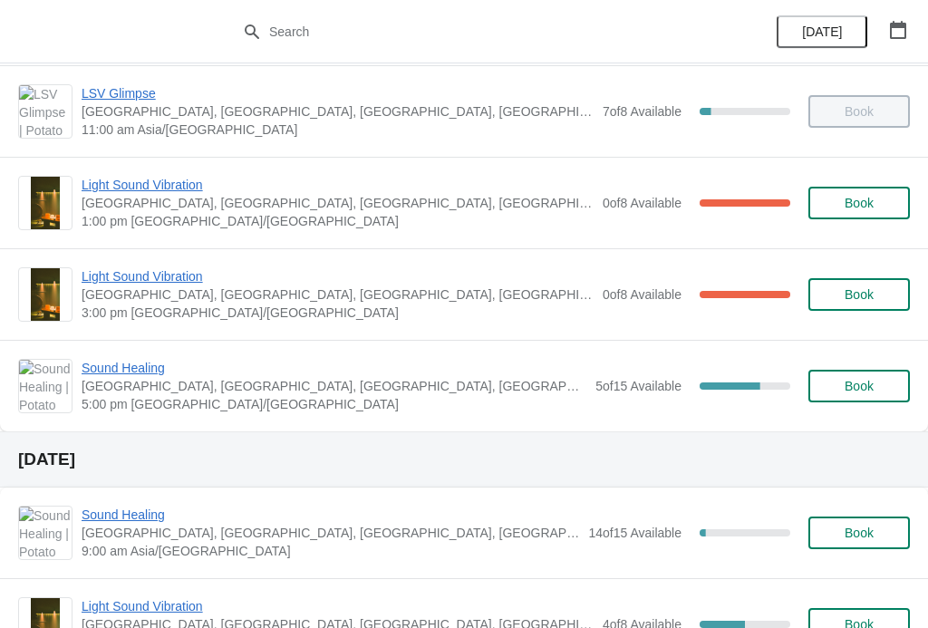
scroll to position [263, 0]
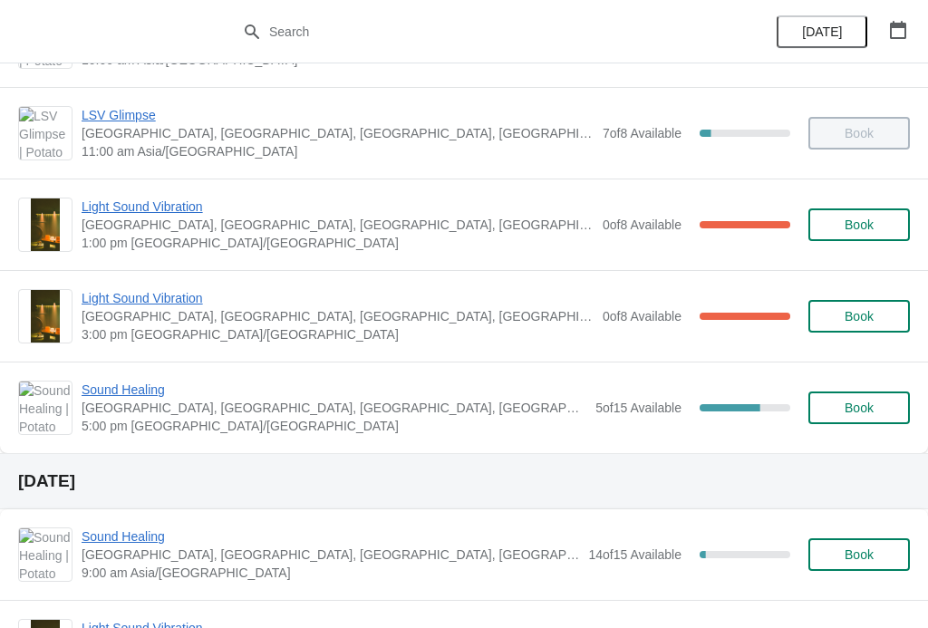
click at [127, 300] on span "Light Sound Vibration" at bounding box center [338, 298] width 512 height 18
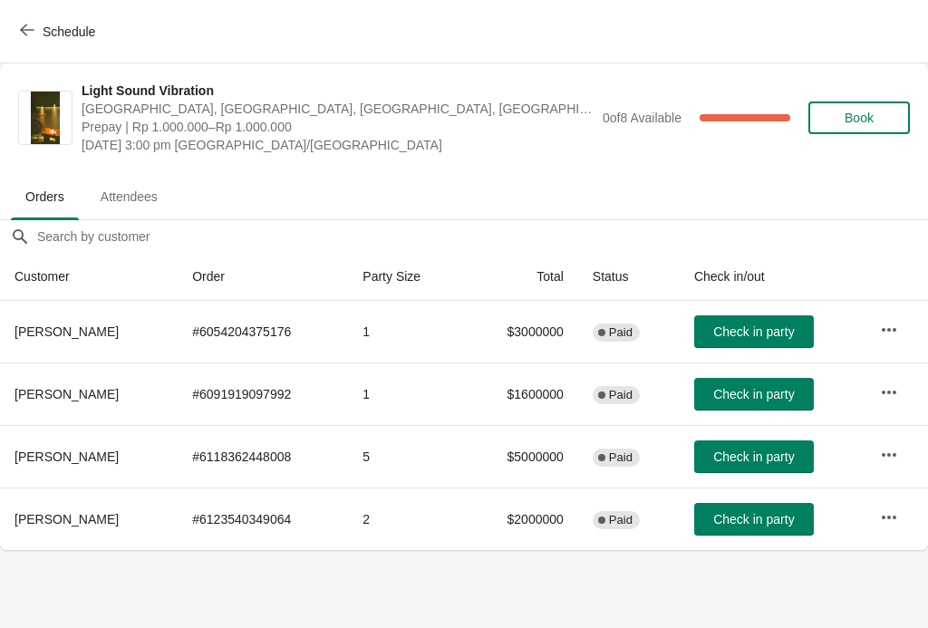
scroll to position [0, 0]
click at [27, 22] on button "Schedule" at bounding box center [59, 31] width 101 height 33
